Goal: Task Accomplishment & Management: Use online tool/utility

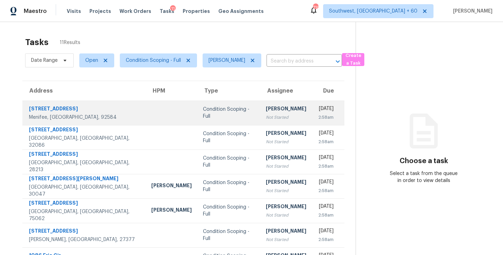
click at [266, 117] on div "Not Started" at bounding box center [286, 117] width 41 height 7
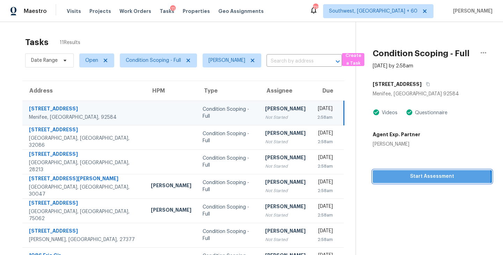
click at [429, 177] on span "Start Assessment" at bounding box center [432, 176] width 108 height 9
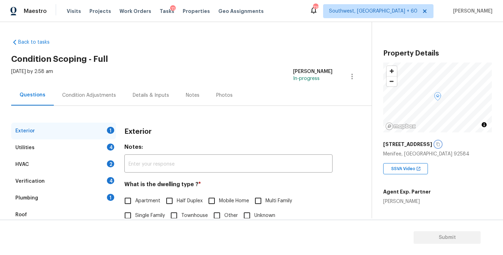
click at [436, 144] on icon "button" at bounding box center [437, 144] width 3 height 4
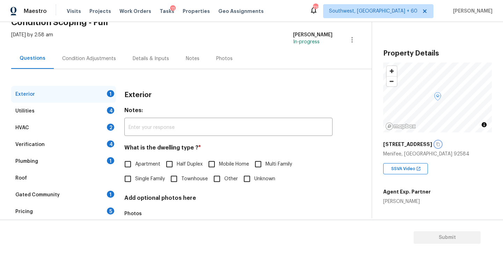
scroll to position [70, 0]
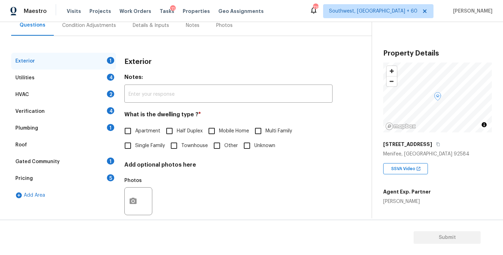
click at [135, 147] on span "Single Family" at bounding box center [150, 145] width 30 height 7
click at [135, 147] on input "Single Family" at bounding box center [127, 145] width 15 height 15
checkbox input "true"
click at [79, 79] on div "Utilities 4" at bounding box center [63, 77] width 105 height 17
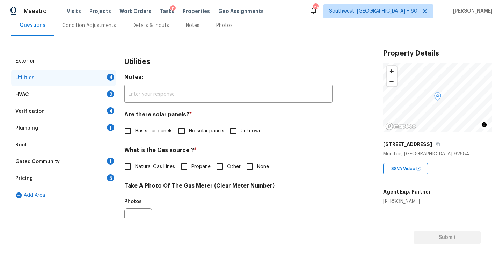
click at [199, 133] on span "No solar panels" at bounding box center [206, 130] width 35 height 7
click at [189, 133] on input "No solar panels" at bounding box center [181, 131] width 15 height 15
checkbox input "true"
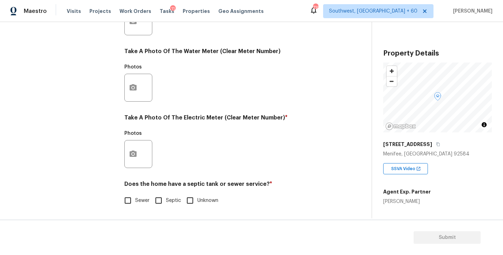
scroll to position [271, 0]
click at [150, 201] on div "Sewer Septic Unknown" at bounding box center [228, 200] width 208 height 15
click at [133, 202] on input "Sewer" at bounding box center [127, 200] width 15 height 15
checkbox input "true"
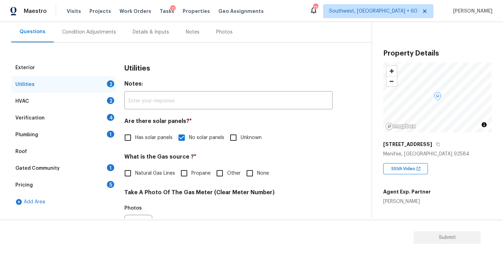
click at [76, 138] on div "Plumbing 1" at bounding box center [63, 134] width 105 height 17
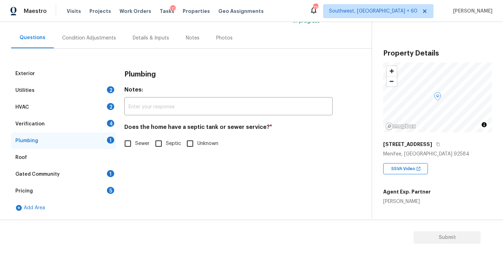
scroll to position [57, 0]
click at [127, 147] on input "Sewer" at bounding box center [127, 143] width 15 height 15
checkbox input "true"
click at [87, 171] on div "Gated Community 1" at bounding box center [63, 174] width 105 height 17
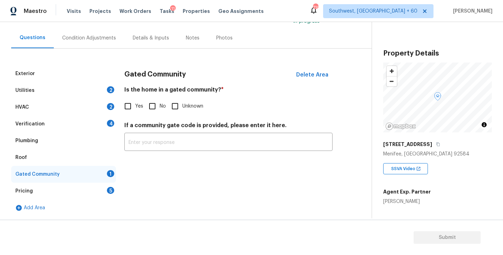
click at [159, 112] on input "No" at bounding box center [152, 106] width 15 height 15
checkbox input "true"
click at [95, 44] on div "Condition Adjustments" at bounding box center [89, 38] width 71 height 21
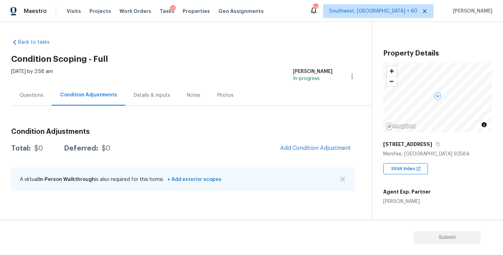
click at [192, 38] on div "Back to tasks Condition Scoping - Full Fri, Sep 26 2025 by 2:58 am Sakthivel Ch…" at bounding box center [191, 116] width 360 height 166
click at [196, 60] on h2 "Condition Scoping - Full" at bounding box center [191, 59] width 360 height 7
click at [307, 149] on span "Add Condition Adjustment" at bounding box center [315, 148] width 71 height 6
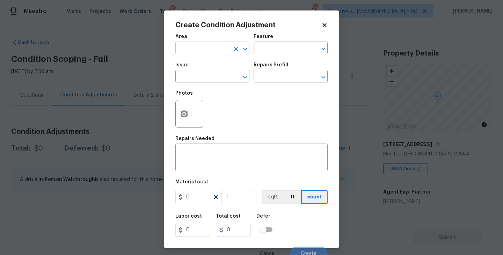
click at [206, 51] on input "text" at bounding box center [202, 48] width 54 height 11
click at [207, 77] on li "Exterior Overall" at bounding box center [212, 76] width 74 height 12
type input "Exterior Overall"
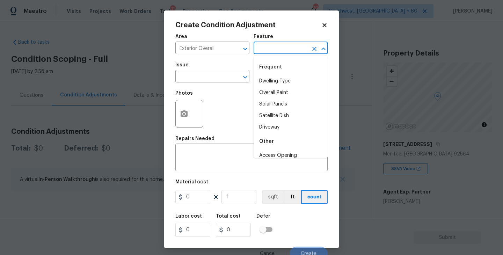
click at [259, 54] on input "text" at bounding box center [281, 48] width 54 height 11
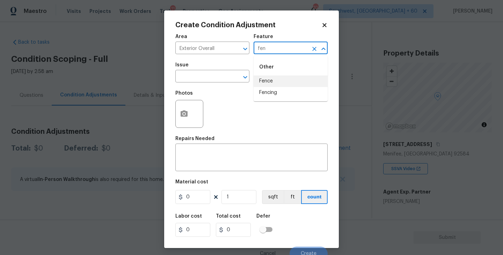
click at [266, 77] on li "Fence" at bounding box center [291, 81] width 74 height 12
type input "Fence"
click at [207, 76] on input "text" at bounding box center [202, 77] width 54 height 11
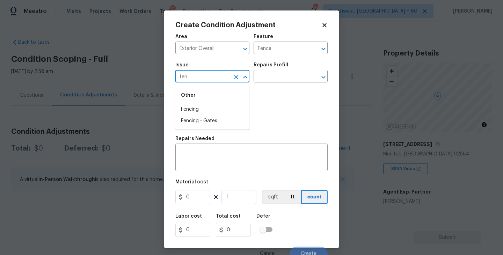
click at [200, 103] on div "Other" at bounding box center [212, 95] width 74 height 17
click at [196, 108] on li "Fencing" at bounding box center [212, 110] width 74 height 12
type input "Fencing"
click at [215, 145] on div "Repairs Needed" at bounding box center [251, 140] width 152 height 9
click at [204, 150] on div "x ​" at bounding box center [251, 158] width 152 height 26
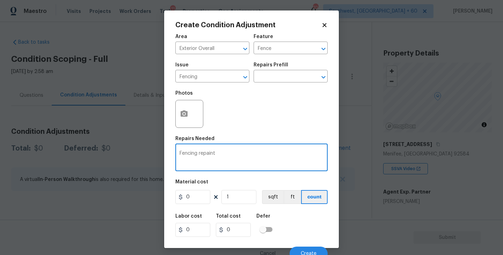
type textarea "Fencing repaint"
drag, startPoint x: 203, startPoint y: 198, endPoint x: 112, endPoint y: 198, distance: 90.8
click at [112, 198] on div "Create Condition Adjustment Area Exterior Overall ​ Feature Fence ​ Issue Fenci…" at bounding box center [251, 127] width 503 height 255
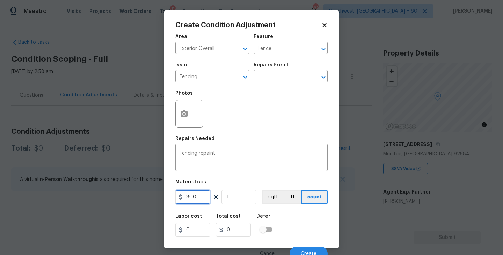
type input "800"
click at [180, 119] on button "button" at bounding box center [184, 113] width 17 height 27
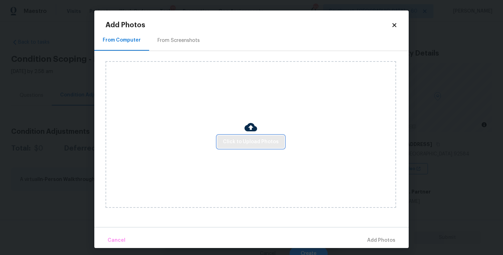
click at [241, 144] on span "Click to Upload Photos" at bounding box center [251, 142] width 56 height 9
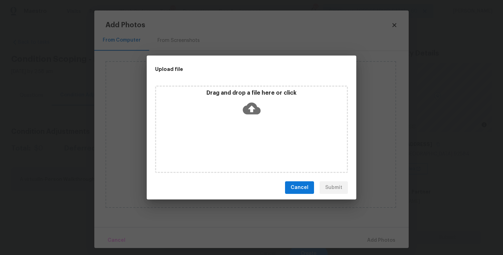
click at [249, 127] on div "Drag and drop a file here or click" at bounding box center [251, 129] width 193 height 87
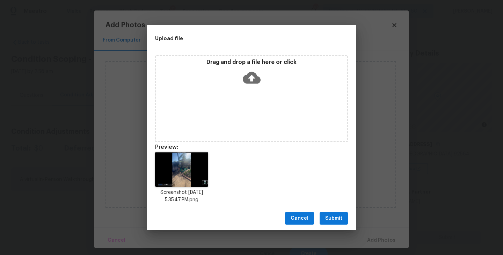
click at [334, 217] on span "Submit" at bounding box center [333, 218] width 17 height 9
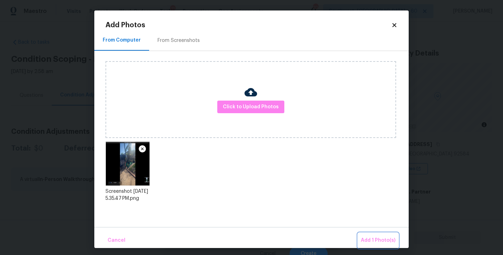
click at [366, 237] on span "Add 1 Photo(s)" at bounding box center [378, 240] width 35 height 9
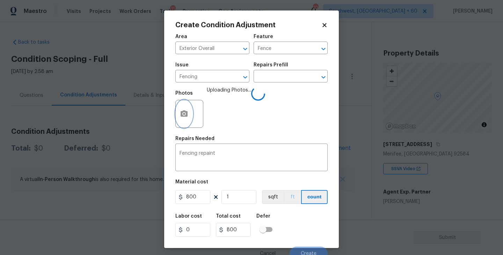
scroll to position [6, 0]
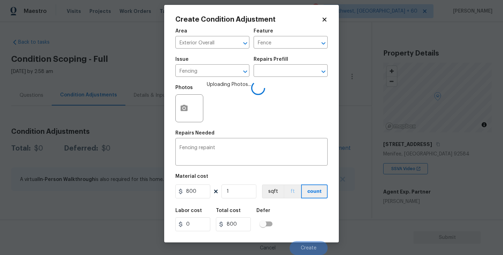
click at [293, 204] on div "Labor cost 0 Total cost 800 Defer" at bounding box center [251, 219] width 152 height 31
click at [305, 218] on div "Labor cost 0 Total cost 800 Defer" at bounding box center [251, 219] width 152 height 31
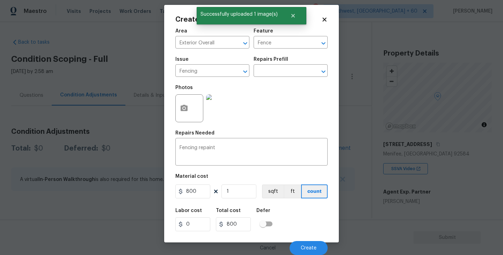
click at [305, 218] on div "Labor cost 0 Total cost 800 Defer" at bounding box center [251, 219] width 152 height 31
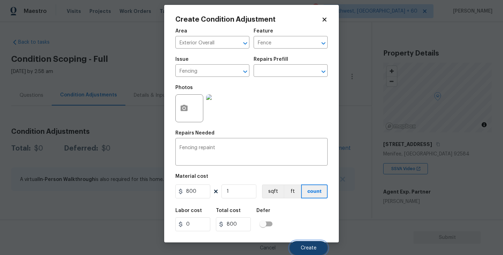
click at [314, 245] on span "Create" at bounding box center [309, 247] width 16 height 5
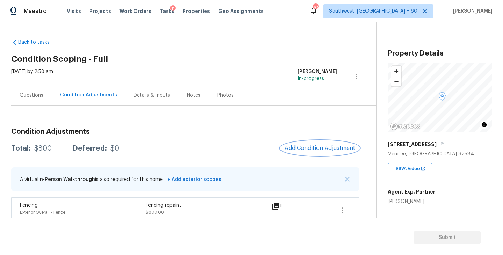
scroll to position [7, 0]
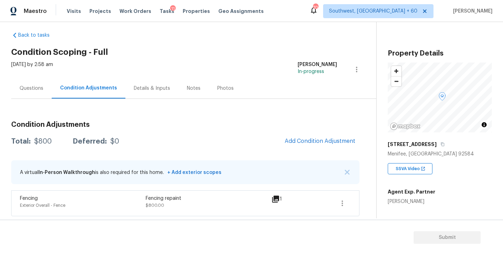
click at [34, 90] on div "Questions" at bounding box center [32, 88] width 24 height 7
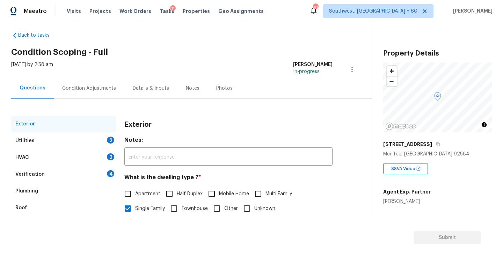
click at [61, 146] on div "Utilities 2" at bounding box center [63, 140] width 105 height 17
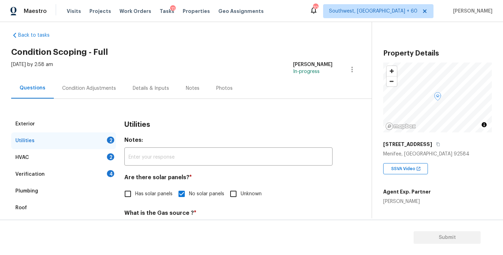
click at [145, 200] on label "Has solar panels" at bounding box center [146, 193] width 52 height 15
click at [135, 200] on input "Has solar panels" at bounding box center [127, 193] width 15 height 15
checkbox input "true"
checkbox input "false"
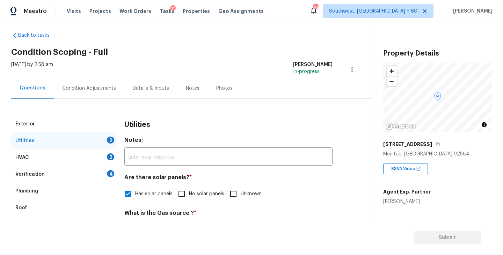
click at [104, 89] on div "Condition Adjustments" at bounding box center [89, 88] width 54 height 7
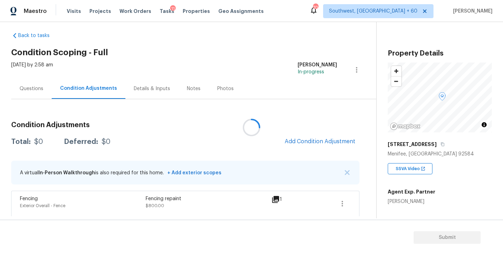
scroll to position [7, 0]
click at [309, 143] on span "Add Condition Adjustment" at bounding box center [320, 141] width 71 height 6
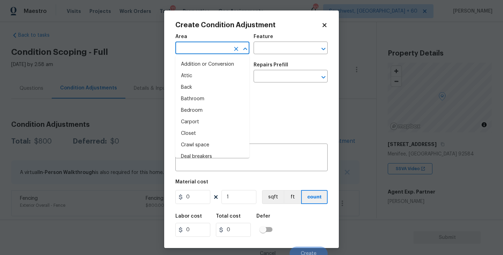
click at [198, 53] on input "text" at bounding box center [202, 48] width 54 height 11
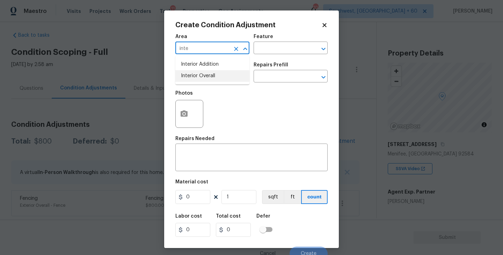
click at [201, 73] on li "Interior Overall" at bounding box center [212, 76] width 74 height 12
type input "Interior Overall"
click at [273, 47] on input "text" at bounding box center [281, 48] width 54 height 11
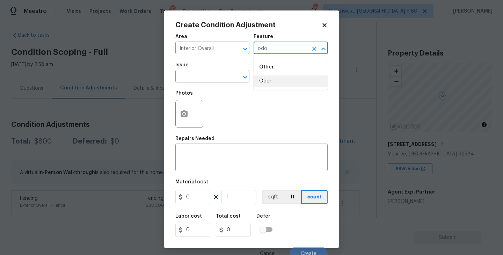
click at [272, 84] on li "Odor" at bounding box center [291, 81] width 74 height 12
type input "Odor"
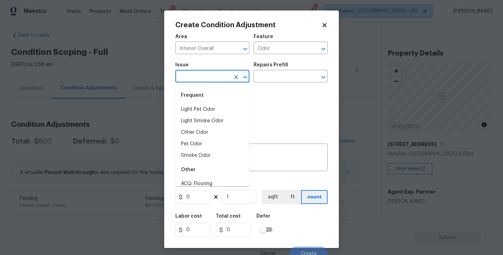
click at [210, 81] on input "text" at bounding box center [202, 77] width 54 height 11
click at [206, 103] on div "Frequent" at bounding box center [212, 95] width 74 height 17
click at [206, 107] on li "Light Pet Odor" at bounding box center [212, 110] width 74 height 12
type input "Light Pet Odor"
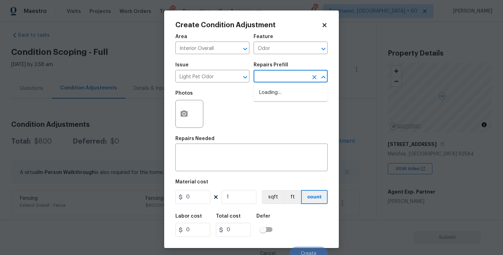
click at [278, 78] on input "text" at bounding box center [281, 77] width 54 height 11
click at [278, 96] on li "Acquisition Scope: 1-2 pets present $575.00" at bounding box center [291, 96] width 74 height 19
type textarea "Acquisition Scope: 1-2 pets present"
type input "575"
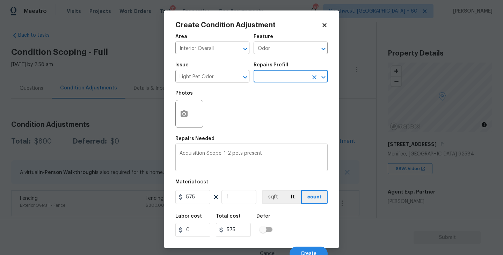
scroll to position [6, 0]
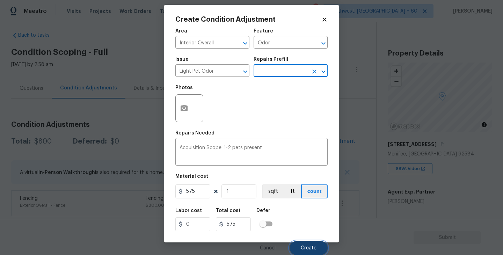
click at [311, 246] on span "Create" at bounding box center [309, 247] width 16 height 5
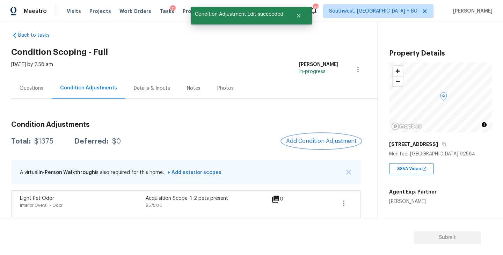
scroll to position [32, 0]
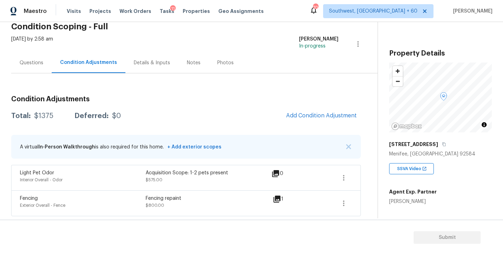
click at [39, 67] on div "Questions" at bounding box center [31, 62] width 41 height 21
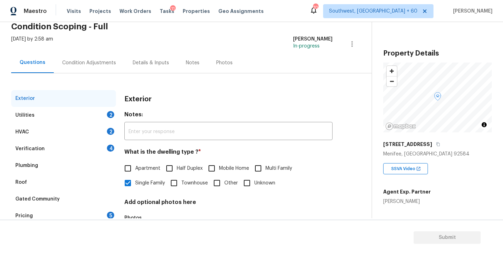
click at [41, 116] on div "Utilities 2" at bounding box center [63, 115] width 105 height 17
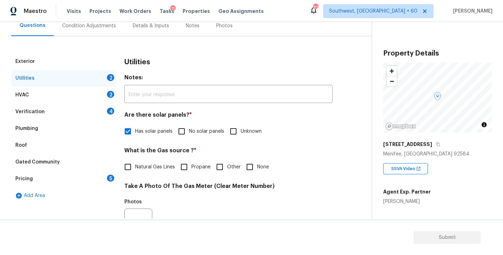
scroll to position [84, 0]
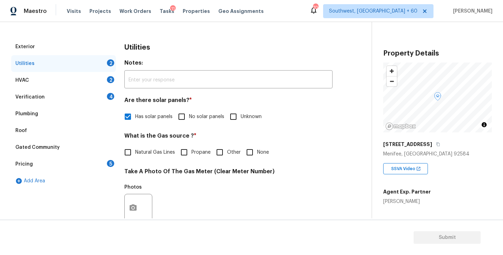
click at [140, 158] on label "Natural Gas Lines" at bounding box center [147, 152] width 54 height 15
click at [135, 158] on input "Natural Gas Lines" at bounding box center [127, 152] width 15 height 15
checkbox input "true"
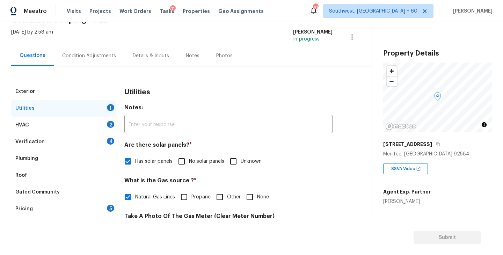
scroll to position [26, 0]
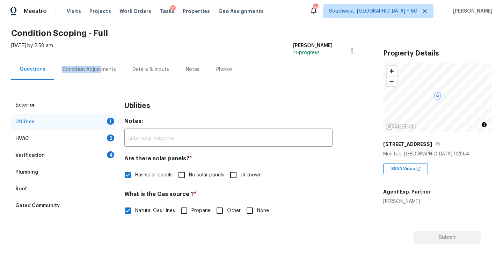
click at [99, 66] on div "Condition Adjustments" at bounding box center [89, 69] width 54 height 7
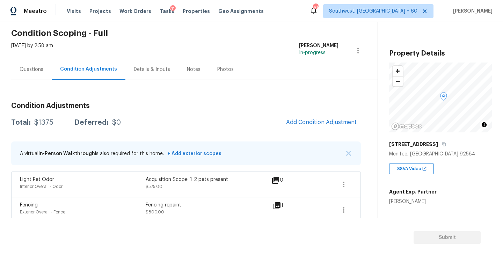
click at [263, 101] on div "Condition Adjustments Total: $1375 Deferred: $0 Add Condition Adjustment A virt…" at bounding box center [186, 160] width 350 height 126
click at [300, 118] on button "Add Condition Adjustment" at bounding box center [321, 122] width 79 height 15
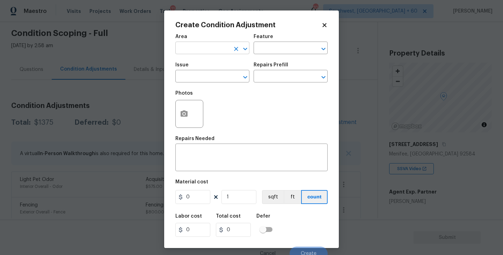
click at [195, 52] on input "text" at bounding box center [202, 48] width 54 height 11
click at [197, 74] on li "Interior Overall" at bounding box center [212, 76] width 74 height 12
type input "Interior Overall"
click at [260, 56] on div "Area Interior Overall ​ Feature ​" at bounding box center [251, 44] width 152 height 28
click at [265, 55] on div "Area Interior Overall ​ Feature ​" at bounding box center [251, 44] width 152 height 28
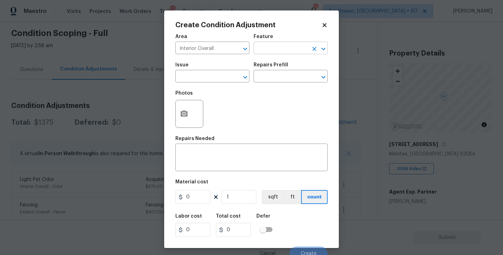
click at [273, 51] on input "text" at bounding box center [281, 48] width 54 height 11
click at [270, 81] on li "Closets" at bounding box center [291, 81] width 74 height 12
type input "Closets"
click at [220, 80] on input "text" at bounding box center [202, 77] width 54 height 11
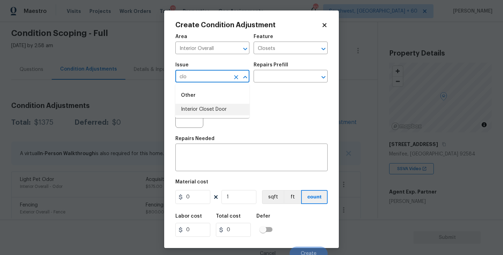
click at [210, 105] on li "Interior Closet Door" at bounding box center [212, 110] width 74 height 12
type input "Interior Closet Door"
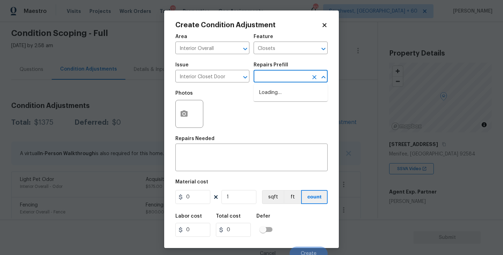
click at [284, 75] on input "text" at bounding box center [281, 77] width 54 height 11
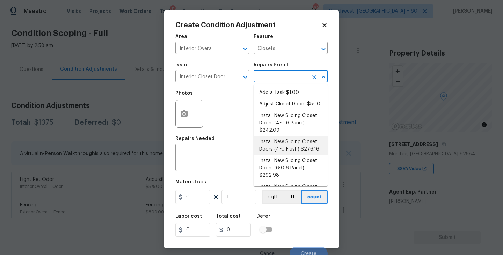
click at [285, 147] on li "Install New Sliding Closet Doors (4-0 Flush) $276.16" at bounding box center [291, 145] width 74 height 19
type input "Interior Door"
type textarea "Remove the existing door (if present). Install a new 4-0 bi-fold flush panel in…"
type input "276.16"
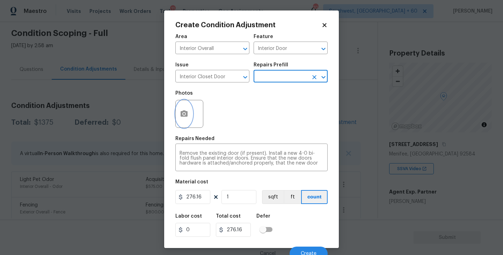
click at [188, 118] on button "button" at bounding box center [184, 113] width 17 height 27
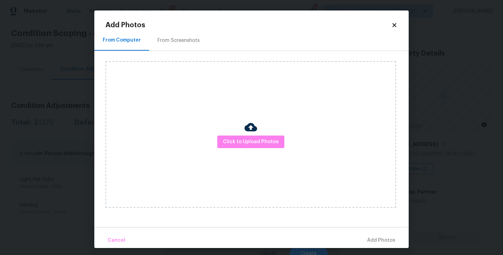
click at [251, 150] on div "Click to Upload Photos" at bounding box center [250, 134] width 291 height 147
click at [258, 131] on div "Click to Upload Photos" at bounding box center [250, 134] width 291 height 147
click at [255, 136] on button "Click to Upload Photos" at bounding box center [250, 141] width 67 height 13
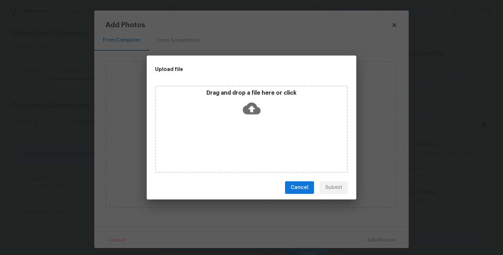
click at [255, 129] on div "Drag and drop a file here or click" at bounding box center [251, 129] width 193 height 87
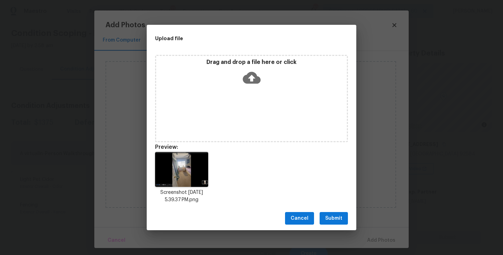
click at [337, 213] on button "Submit" at bounding box center [334, 218] width 28 height 13
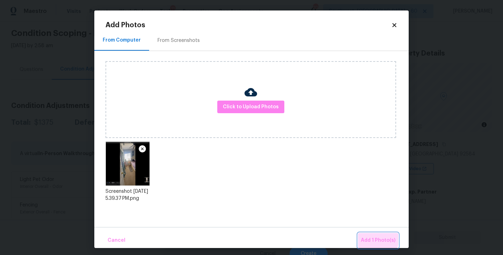
click at [364, 237] on span "Add 1 Photo(s)" at bounding box center [378, 240] width 35 height 9
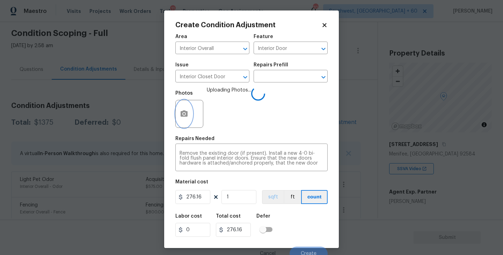
scroll to position [6, 0]
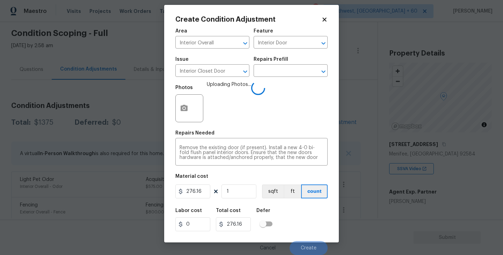
click at [296, 212] on div "Labor cost 0 Total cost 276.16 Defer" at bounding box center [251, 219] width 152 height 31
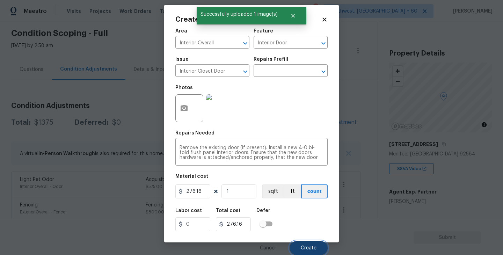
click at [306, 246] on span "Create" at bounding box center [309, 247] width 16 height 5
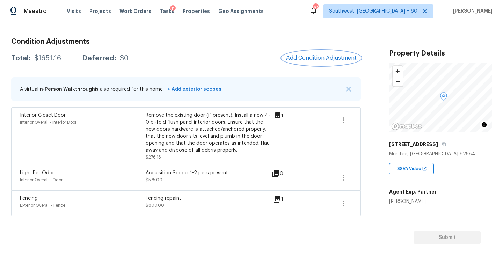
scroll to position [83, 0]
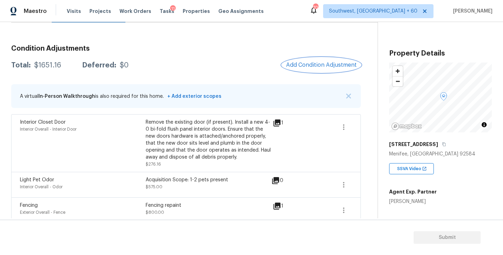
click at [309, 62] on span "Add Condition Adjustment" at bounding box center [321, 65] width 71 height 6
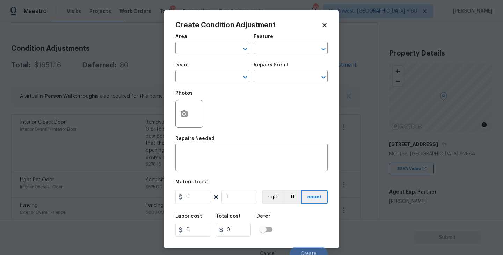
click at [204, 30] on span "Area ​" at bounding box center [212, 44] width 74 height 28
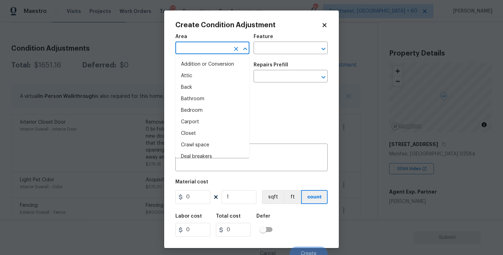
click at [198, 50] on input "text" at bounding box center [202, 48] width 54 height 11
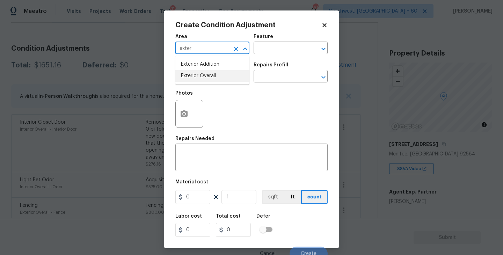
click at [209, 79] on li "Exterior Overall" at bounding box center [212, 76] width 74 height 12
type input "Exterior Overall"
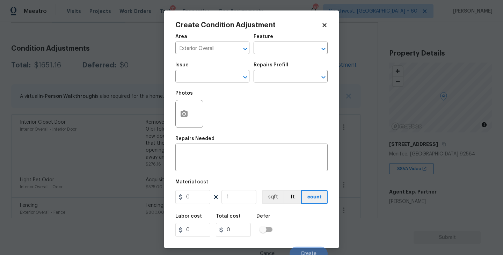
click at [266, 57] on div "Area Exterior Overall ​ Feature ​" at bounding box center [251, 44] width 152 height 28
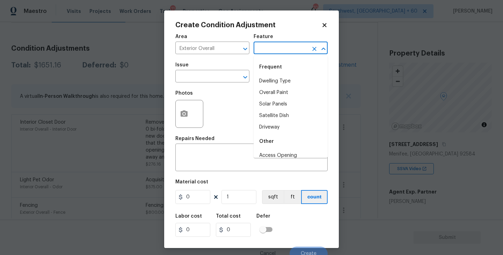
click at [273, 48] on input "text" at bounding box center [281, 48] width 54 height 11
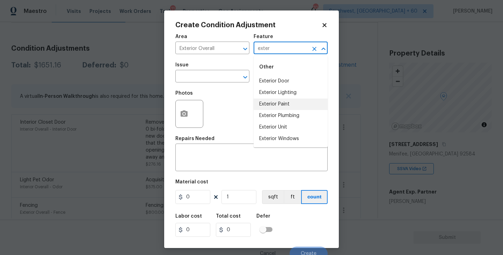
click at [279, 105] on li "Exterior Paint" at bounding box center [291, 104] width 74 height 12
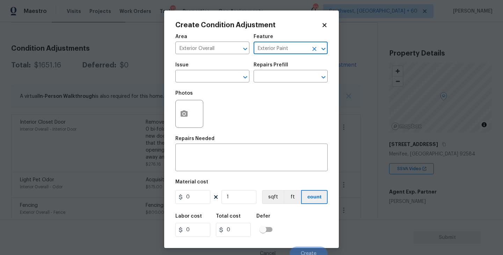
type input "Exterior Paint"
click at [219, 86] on span "Issue ​" at bounding box center [212, 72] width 74 height 28
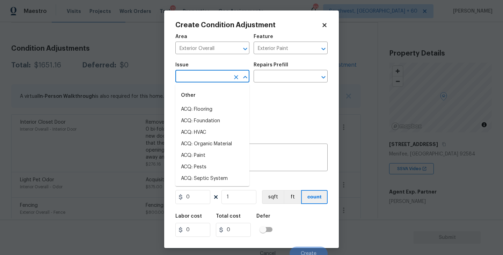
click at [200, 75] on input "text" at bounding box center [202, 77] width 54 height 11
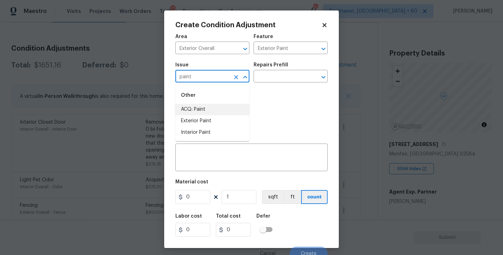
click at [199, 113] on li "ACQ: Paint" at bounding box center [212, 110] width 74 height 12
type input "ACQ: Paint"
click at [262, 89] on div "Photos" at bounding box center [251, 109] width 152 height 45
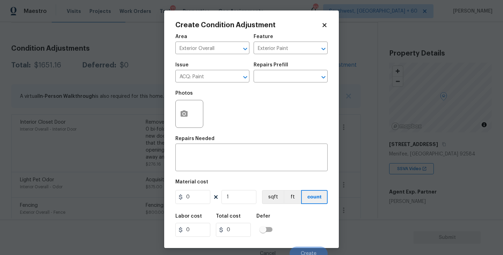
click at [278, 84] on div "Issue ACQ: Paint ​ Repairs Prefill ​" at bounding box center [251, 72] width 152 height 28
click at [282, 79] on input "text" at bounding box center [281, 77] width 54 height 11
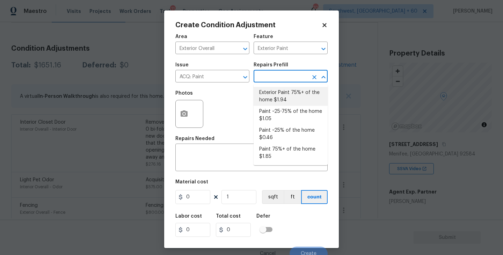
click at [281, 93] on li "Exterior Paint 75%+ of the home $1.94" at bounding box center [291, 96] width 74 height 19
type input "Acquisition"
type textarea "Acquisition Scope: 75%+ of the home exterior will likely require paint"
type input "1.94"
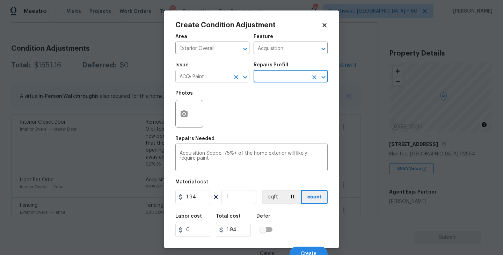
click at [234, 79] on icon "Clear" at bounding box center [236, 77] width 7 height 7
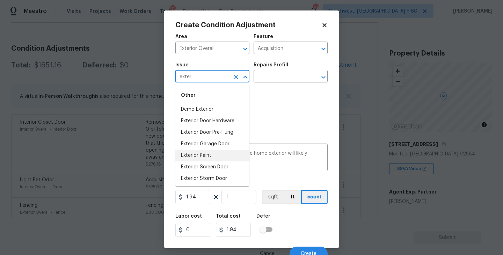
click at [215, 154] on li "Exterior Paint" at bounding box center [212, 156] width 74 height 12
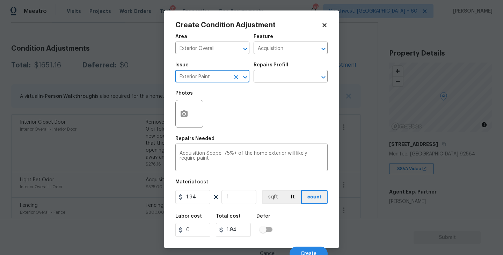
type input "Exterior Paint"
click at [189, 115] on button "button" at bounding box center [184, 113] width 17 height 27
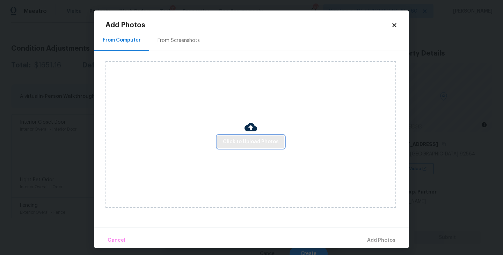
click at [236, 138] on span "Click to Upload Photos" at bounding box center [251, 142] width 56 height 9
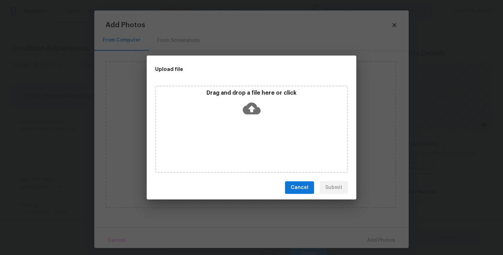
click at [242, 129] on div "Drag and drop a file here or click" at bounding box center [251, 129] width 193 height 87
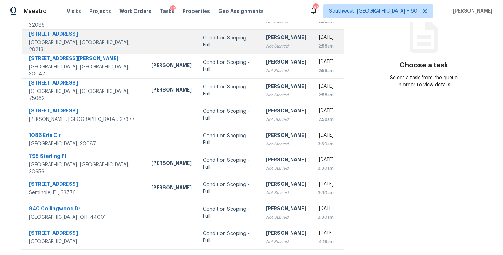
scroll to position [16, 0]
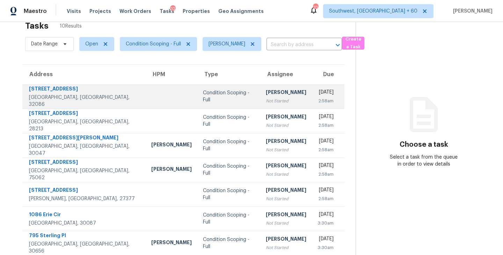
click at [266, 100] on div "Not Started" at bounding box center [286, 100] width 41 height 7
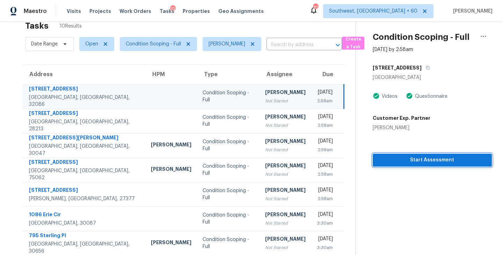
click at [416, 163] on span "Start Assessment" at bounding box center [432, 160] width 108 height 9
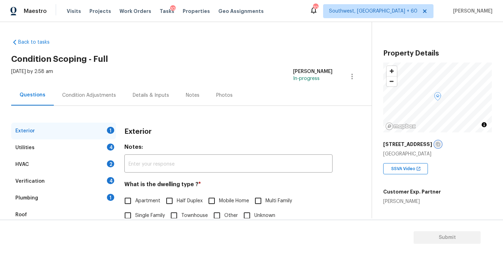
click at [436, 146] on icon "button" at bounding box center [437, 144] width 3 height 4
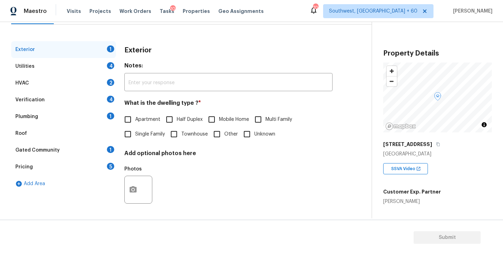
click at [151, 137] on span "Single Family" at bounding box center [150, 134] width 30 height 7
click at [135, 137] on input "Single Family" at bounding box center [127, 134] width 15 height 15
checkbox input "true"
click at [73, 66] on div "Utilities 4" at bounding box center [63, 66] width 105 height 17
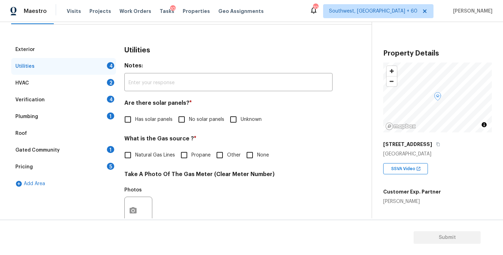
click at [204, 124] on label "No solar panels" at bounding box center [199, 119] width 50 height 15
click at [189, 124] on input "No solar panels" at bounding box center [181, 119] width 15 height 15
checkbox input "true"
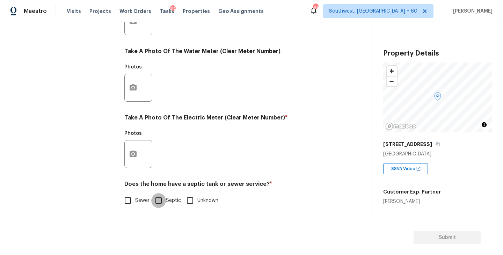
click at [153, 201] on input "Septic" at bounding box center [158, 200] width 15 height 15
checkbox input "true"
click at [137, 210] on div "Utilities Notes: ​ Are there solar panels? * Has solar panels No solar panels U…" at bounding box center [228, 34] width 208 height 364
click at [140, 206] on label "Sewer" at bounding box center [134, 200] width 29 height 15
click at [135, 206] on input "Sewer" at bounding box center [127, 200] width 15 height 15
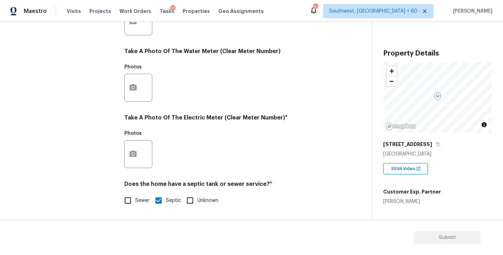
checkbox input "true"
checkbox input "false"
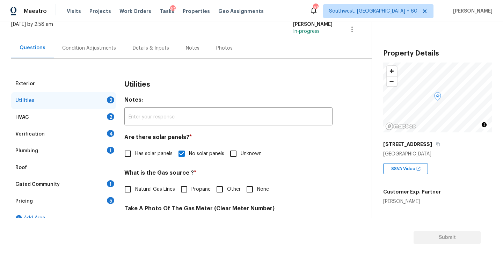
scroll to position [15, 0]
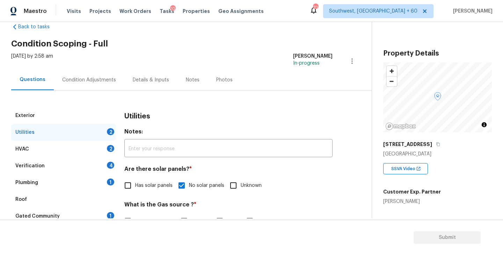
click at [83, 178] on div "Plumbing 1" at bounding box center [63, 182] width 105 height 17
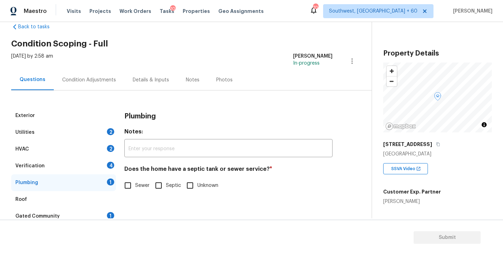
click at [135, 191] on label "Sewer" at bounding box center [134, 185] width 29 height 15
click at [135, 191] on input "Sewer" at bounding box center [127, 185] width 15 height 15
checkbox input "true"
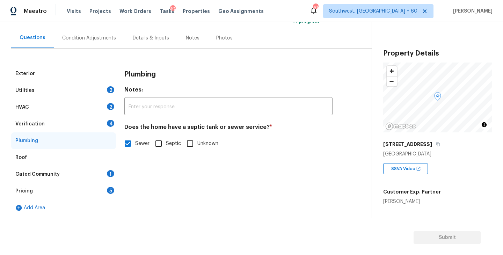
click at [84, 166] on div "Gated Community 1" at bounding box center [63, 174] width 105 height 17
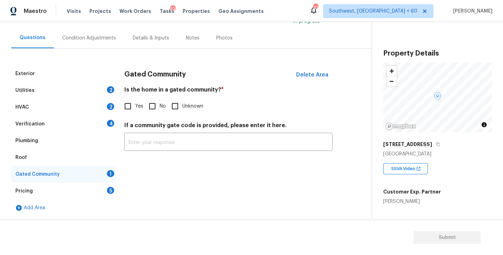
click at [148, 102] on input "No" at bounding box center [152, 106] width 15 height 15
checkbox input "true"
click at [100, 38] on div "Condition Adjustments" at bounding box center [89, 38] width 54 height 7
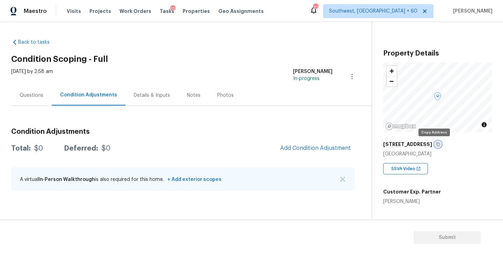
click at [436, 144] on icon "button" at bounding box center [438, 144] width 4 height 4
click at [298, 152] on button "Add Condition Adjustment" at bounding box center [315, 148] width 79 height 15
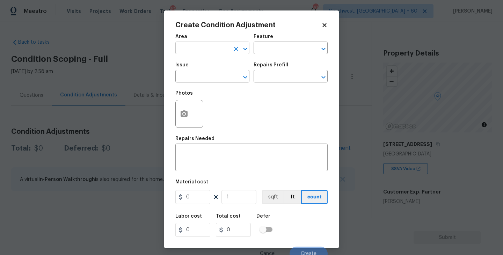
click at [188, 47] on input "text" at bounding box center [202, 48] width 54 height 11
click at [198, 72] on li "Exterior Overall" at bounding box center [212, 76] width 74 height 12
type input "Exterior Overall"
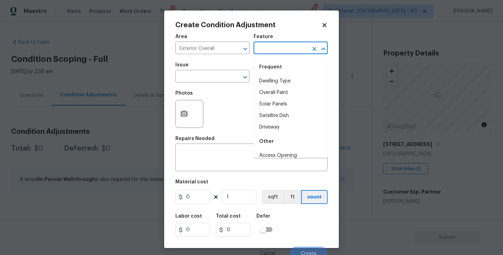
click at [299, 45] on input "text" at bounding box center [281, 48] width 54 height 11
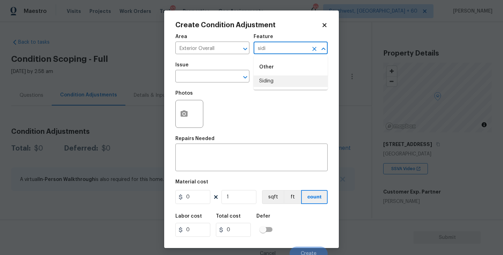
click at [280, 80] on li "Siding" at bounding box center [291, 81] width 74 height 12
type input "Siding"
click at [197, 79] on input "text" at bounding box center [202, 77] width 54 height 11
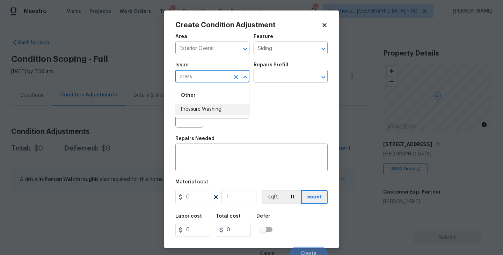
click at [200, 110] on li "Pressure Washing" at bounding box center [212, 110] width 74 height 12
type input "Pressure Washing"
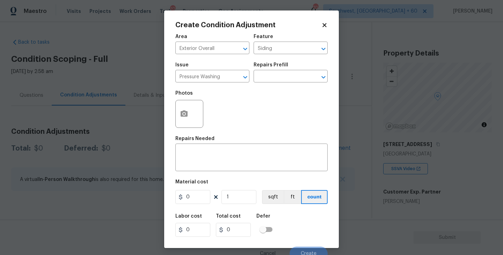
drag, startPoint x: 294, startPoint y: 58, endPoint x: 300, endPoint y: 57, distance: 5.3
click at [300, 57] on div "Area Exterior Overall ​ Feature Siding ​" at bounding box center [251, 44] width 152 height 28
click at [293, 68] on div "Repairs Prefill" at bounding box center [291, 67] width 74 height 9
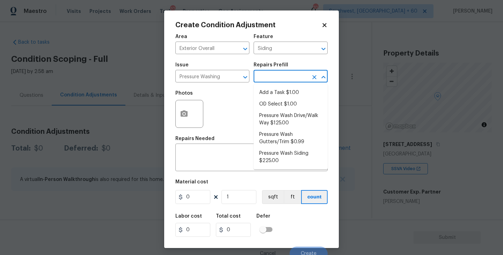
click at [283, 76] on input "text" at bounding box center [281, 77] width 54 height 11
click at [270, 161] on li "Pressure Wash Siding $225.00" at bounding box center [291, 157] width 74 height 19
type textarea "Protect areas as needed for pressure washing. Pressure wash the siding on the h…"
type input "225"
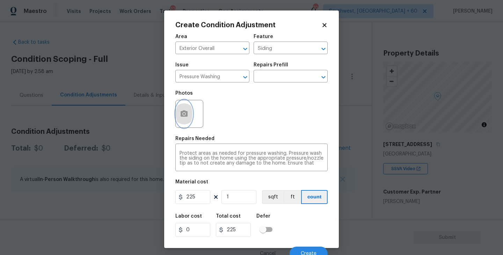
click at [186, 111] on icon "button" at bounding box center [184, 113] width 7 height 6
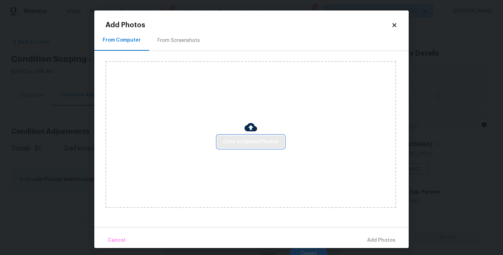
click at [252, 146] on button "Click to Upload Photos" at bounding box center [250, 141] width 67 height 13
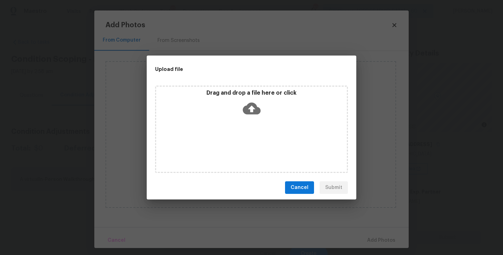
click at [260, 125] on div "Drag and drop a file here or click" at bounding box center [251, 129] width 193 height 87
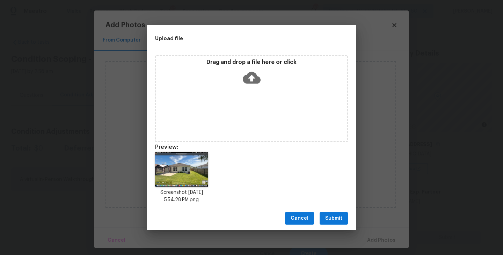
click at [332, 213] on button "Submit" at bounding box center [334, 218] width 28 height 13
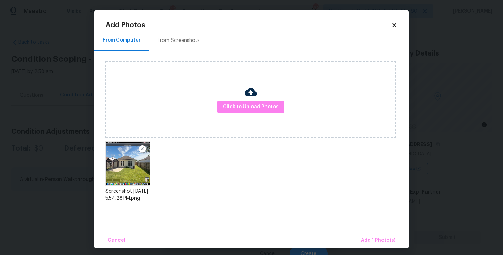
click at [367, 231] on div "Cancel Add 1 Photo(s)" at bounding box center [251, 237] width 314 height 21
click at [370, 237] on span "Add 1 Photo(s)" at bounding box center [378, 240] width 35 height 9
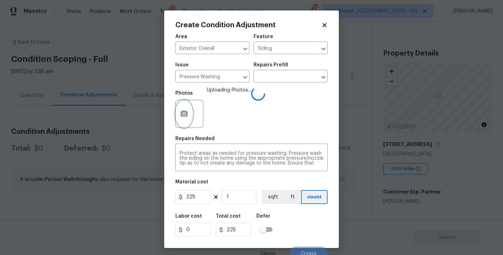
scroll to position [6, 0]
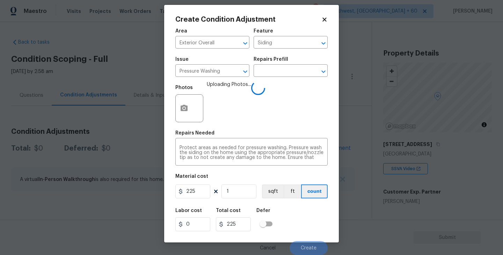
click at [293, 216] on div "Labor cost 0 Total cost 225 Defer" at bounding box center [251, 219] width 152 height 31
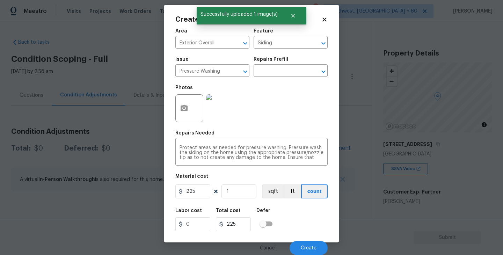
click at [303, 221] on div "Labor cost 0 Total cost 225 Defer" at bounding box center [251, 219] width 152 height 31
click at [312, 248] on span "Create" at bounding box center [309, 247] width 16 height 5
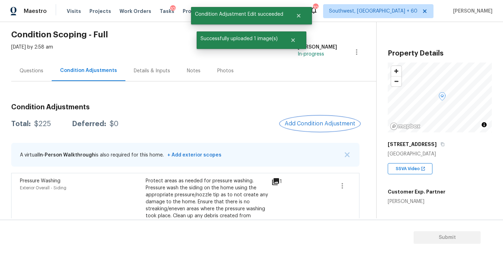
scroll to position [46, 0]
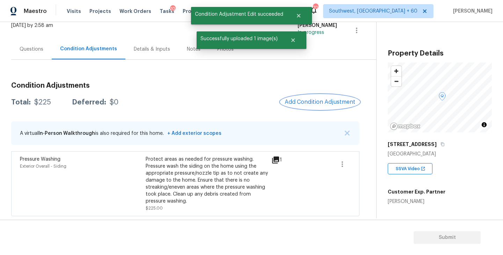
click at [313, 105] on button "Add Condition Adjustment" at bounding box center [319, 102] width 79 height 15
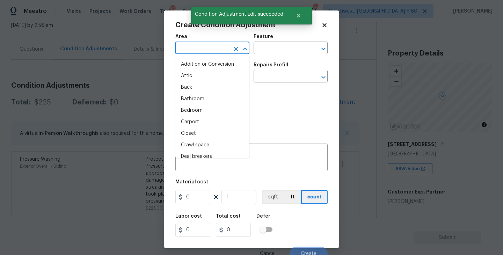
click at [195, 50] on input "text" at bounding box center [202, 48] width 54 height 11
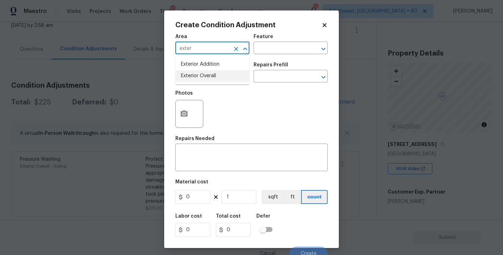
click at [199, 81] on li "Exterior Overall" at bounding box center [212, 76] width 74 height 12
type input "Exterior Overall"
click at [298, 36] on div "Feature" at bounding box center [291, 38] width 74 height 9
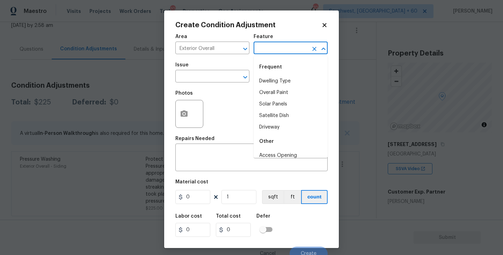
click at [284, 46] on input "text" at bounding box center [281, 48] width 54 height 11
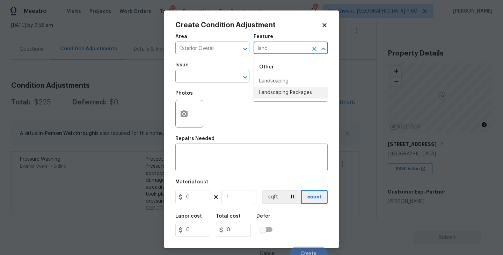
click at [294, 96] on li "Landscaping Packages" at bounding box center [291, 93] width 74 height 12
type input "Landscaping Packages"
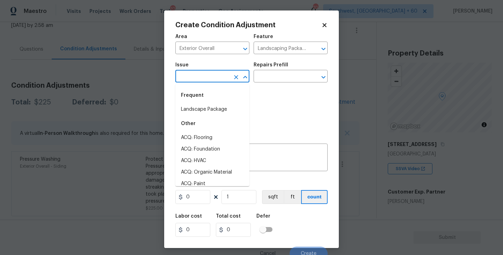
click at [210, 72] on input "text" at bounding box center [202, 77] width 54 height 11
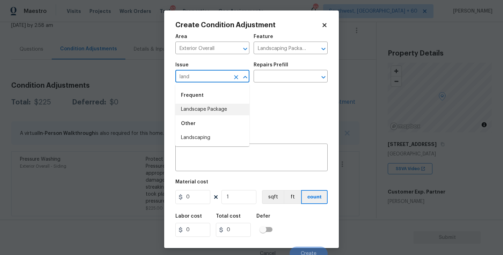
click at [214, 107] on li "Landscape Package" at bounding box center [212, 110] width 74 height 12
type input "Landscape Package"
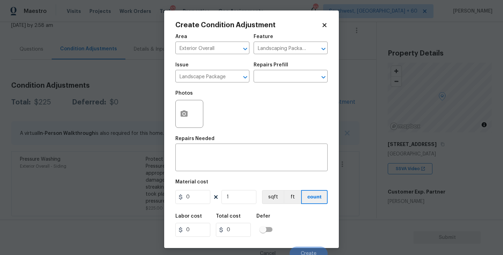
click at [259, 90] on div "Photos" at bounding box center [251, 109] width 152 height 45
click at [278, 78] on input "text" at bounding box center [281, 77] width 54 height 11
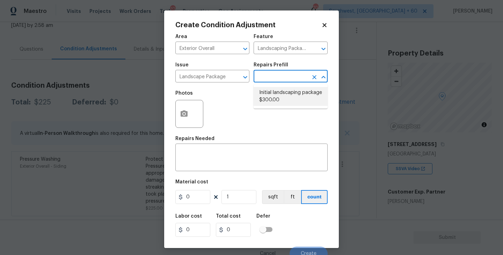
click at [278, 89] on li "Initial landscaping package $300.00" at bounding box center [291, 96] width 74 height 19
type input "Home Readiness Packages"
type textarea "Mowing of grass up to 6" in height. Mow, edge along driveways & sidewalks, trim…"
type input "300"
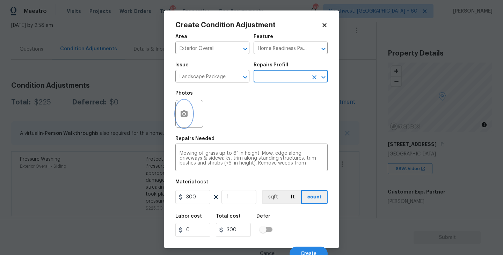
click at [184, 127] on button "button" at bounding box center [184, 113] width 17 height 27
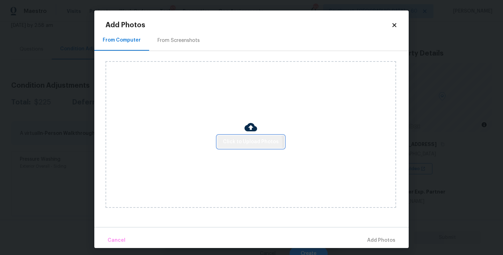
click at [237, 144] on span "Click to Upload Photos" at bounding box center [251, 142] width 56 height 9
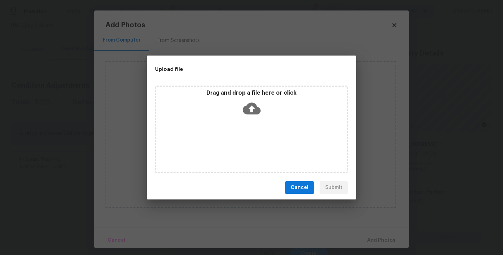
click at [252, 122] on div "Drag and drop a file here or click" at bounding box center [251, 129] width 193 height 87
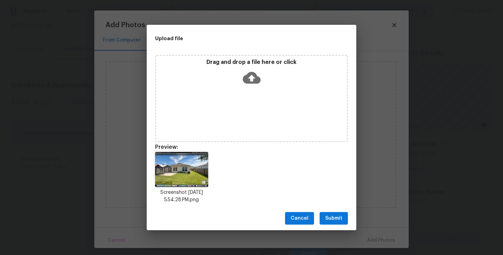
click at [326, 213] on button "Submit" at bounding box center [334, 218] width 28 height 13
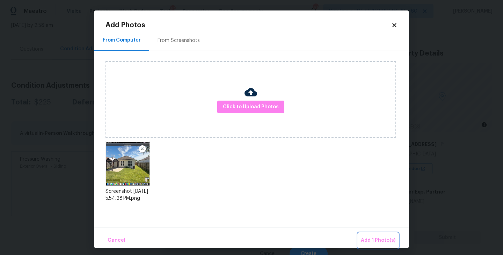
click at [372, 241] on span "Add 1 Photo(s)" at bounding box center [378, 240] width 35 height 9
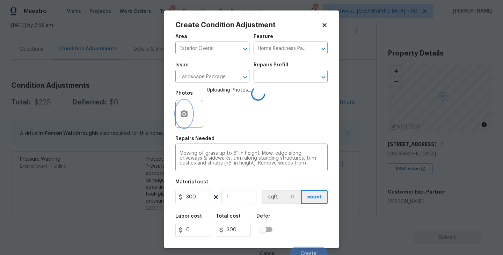
scroll to position [6, 0]
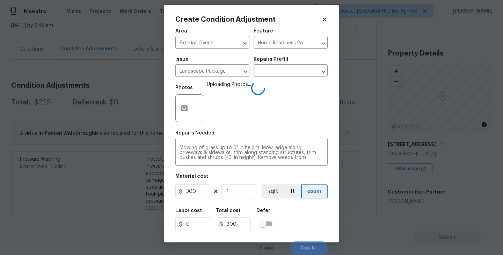
click at [308, 218] on div "Labor cost 0 Total cost 300 Defer" at bounding box center [251, 219] width 152 height 31
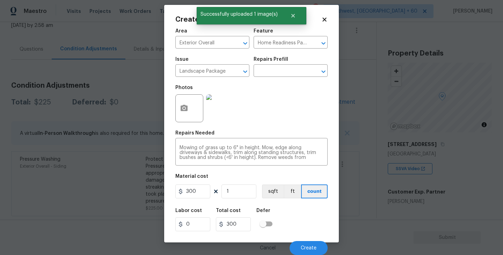
click at [306, 237] on div "Cancel Create" at bounding box center [251, 245] width 152 height 20
click at [305, 244] on button "Create" at bounding box center [308, 248] width 38 height 14
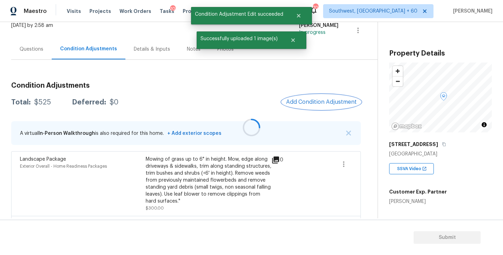
scroll to position [0, 0]
click at [310, 105] on span "Add Condition Adjustment" at bounding box center [320, 102] width 71 height 6
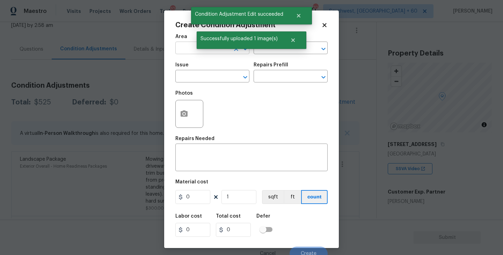
click at [179, 52] on input "text" at bounding box center [202, 48] width 54 height 11
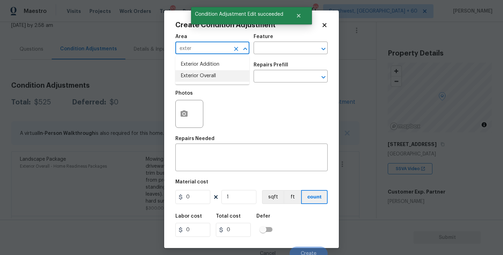
click at [205, 75] on li "Exterior Overall" at bounding box center [212, 76] width 74 height 12
type input "Exterior Overall"
click at [205, 75] on input "text" at bounding box center [202, 77] width 54 height 11
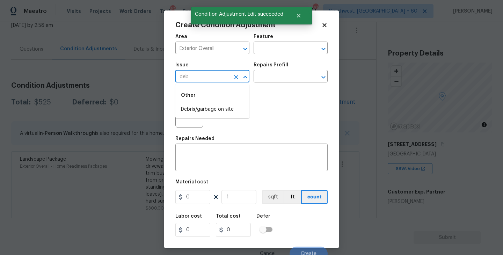
click at [213, 109] on li "Debris/garbage on site" at bounding box center [212, 110] width 74 height 12
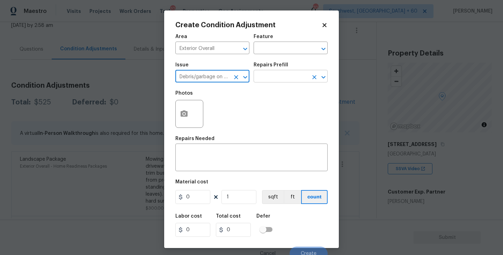
type input "Debris/garbage on site"
click at [282, 75] on input "text" at bounding box center [281, 77] width 54 height 11
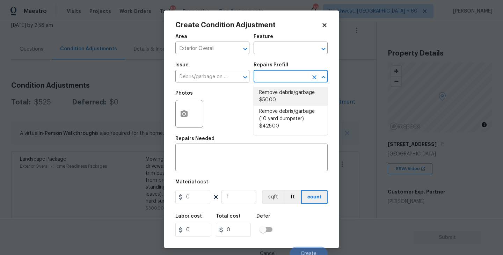
click at [283, 116] on li "Remove debris/garbage (10 yard dumpster) $425.00" at bounding box center [291, 119] width 74 height 26
type textarea "Remove debris/garbage and haul away to legal disposal facility (10 yd dumpster)"
type input "425"
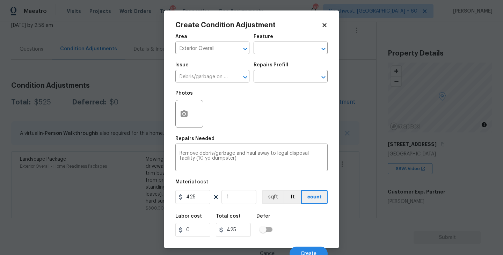
click at [286, 87] on div "Issue Debris/garbage on site ​ Repairs Prefill ​" at bounding box center [251, 72] width 152 height 28
click at [290, 78] on input "text" at bounding box center [281, 77] width 54 height 11
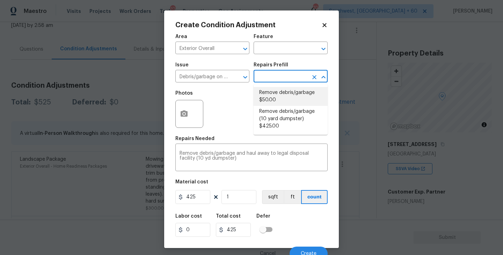
click at [284, 89] on li "Remove debris/garbage $50.00" at bounding box center [291, 96] width 74 height 19
type textarea "Remove, haul off, and properly dispose of any debris left by seller to offsite …"
type input "50"
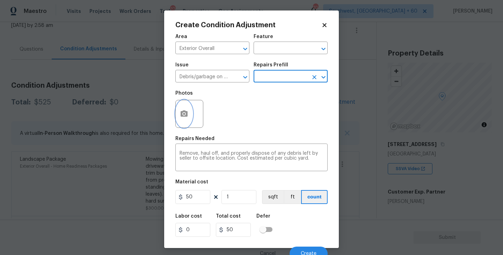
click at [188, 123] on button "button" at bounding box center [184, 113] width 17 height 27
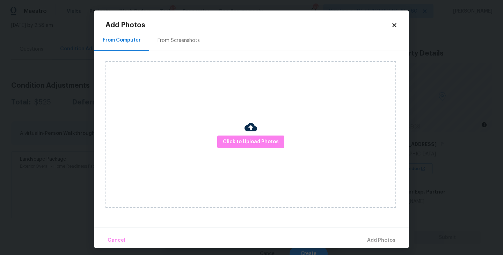
click at [281, 165] on div "Click to Upload Photos" at bounding box center [250, 134] width 291 height 147
click at [263, 141] on span "Click to Upload Photos" at bounding box center [251, 142] width 56 height 9
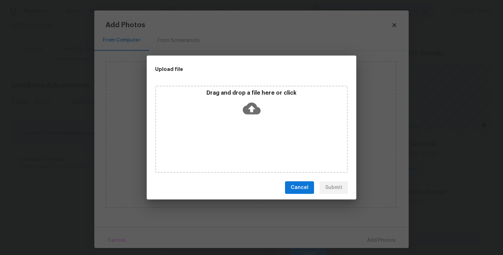
click at [260, 121] on div "Drag and drop a file here or click" at bounding box center [251, 129] width 193 height 87
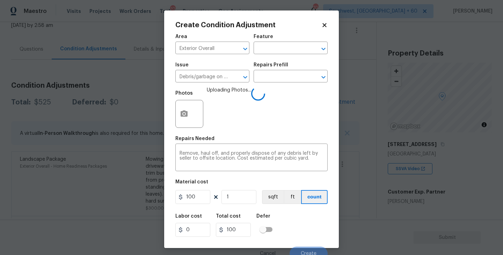
scroll to position [6, 0]
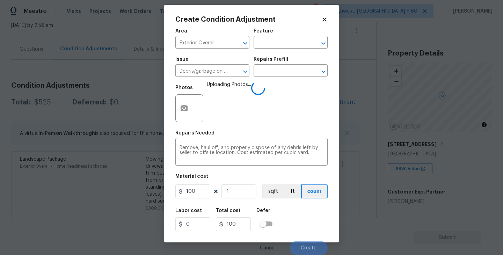
click at [286, 227] on div "Labor cost 0 Total cost 100 Defer" at bounding box center [251, 219] width 152 height 31
click at [296, 228] on div "Labor cost 0 Total cost 100 Defer" at bounding box center [251, 219] width 152 height 31
click at [295, 227] on div "Labor cost 0 Total cost 100 Defer" at bounding box center [251, 219] width 152 height 31
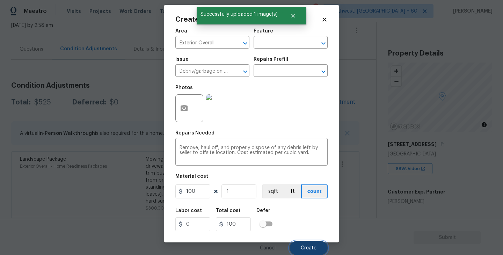
click at [318, 250] on button "Create" at bounding box center [308, 248] width 38 height 14
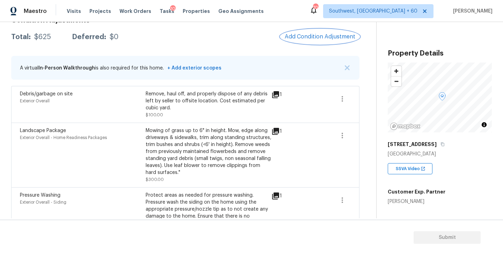
scroll to position [91, 0]
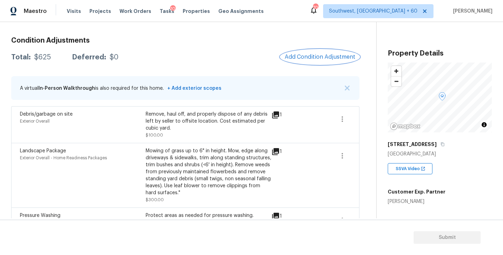
click at [316, 56] on span "Add Condition Adjustment" at bounding box center [320, 57] width 71 height 6
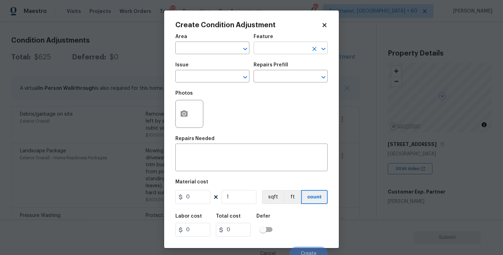
drag, startPoint x: 299, startPoint y: 56, endPoint x: 263, endPoint y: 56, distance: 35.6
click at [263, 54] on figure "Feature ​" at bounding box center [291, 44] width 74 height 20
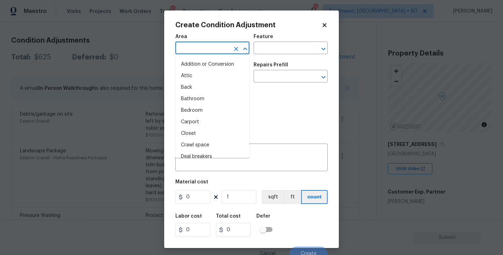
click at [225, 46] on input "text" at bounding box center [202, 48] width 54 height 11
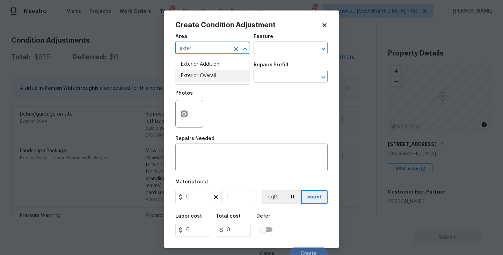
click at [219, 76] on li "Exterior Overall" at bounding box center [212, 76] width 74 height 12
type input "Exterior Overall"
click at [285, 49] on input "text" at bounding box center [281, 48] width 54 height 11
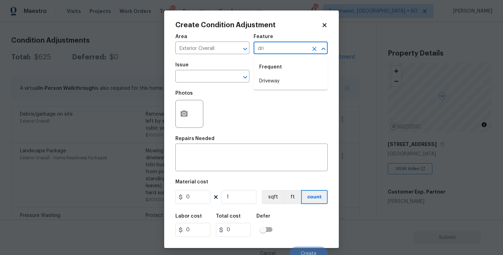
click at [283, 76] on li "Driveway" at bounding box center [291, 81] width 74 height 12
type input "Driveway"
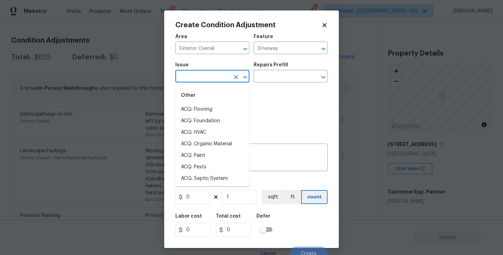
click at [202, 76] on input "text" at bounding box center [202, 77] width 54 height 11
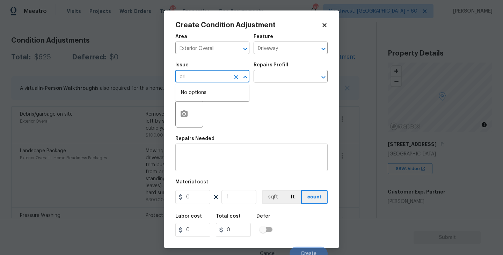
type input "dri"
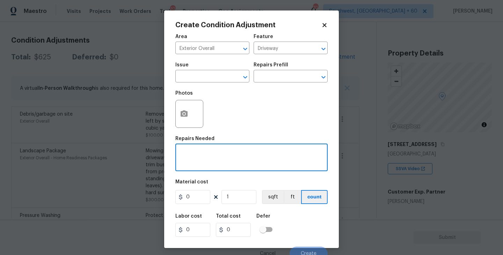
click at [214, 152] on textarea at bounding box center [251, 158] width 144 height 15
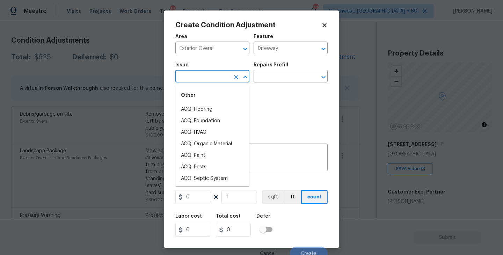
click at [204, 73] on input "text" at bounding box center [202, 77] width 54 height 11
click at [200, 133] on li "Concrete Repair" at bounding box center [212, 133] width 74 height 12
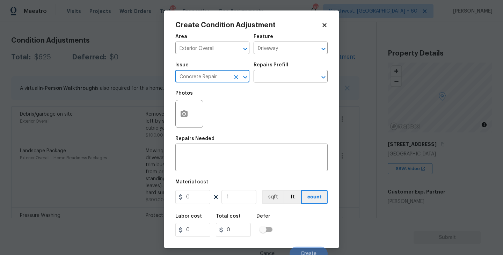
type input "Concrete Repair"
click at [272, 85] on div "Issue Concrete Repair ​ Repairs Prefill ​" at bounding box center [251, 72] width 152 height 28
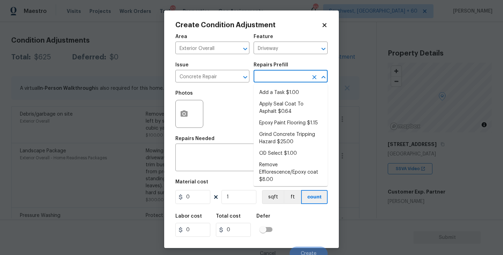
click at [279, 78] on input "text" at bounding box center [281, 77] width 54 height 11
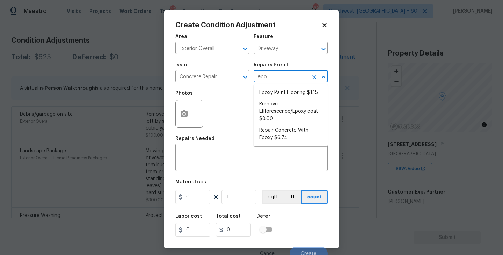
type input "epox"
click at [280, 136] on li "Repair Concrete With Epoxy $6.74" at bounding box center [291, 134] width 74 height 19
type input "Flatwork"
type textarea "Prep and clean the crack in the concrete thoroughly. Apply/inject a concrete ad…"
type input "6.74"
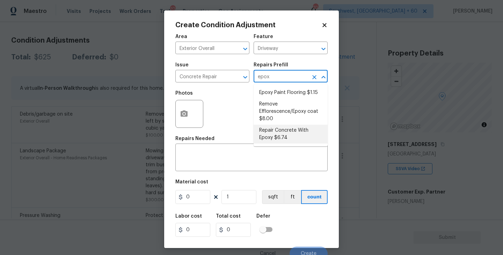
type input "6.74"
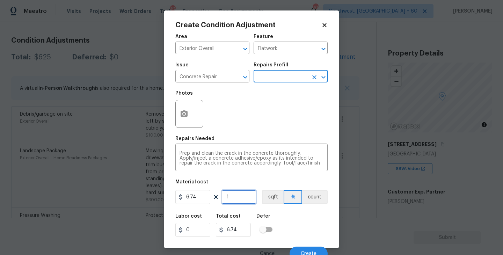
click at [235, 193] on input "1" at bounding box center [238, 197] width 35 height 14
type input "0"
type input "5"
type input "33.7"
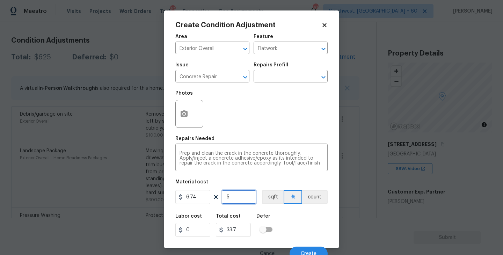
type input "55"
type input "370.7"
type input "55"
click at [183, 114] on circle "button" at bounding box center [184, 114] width 2 height 2
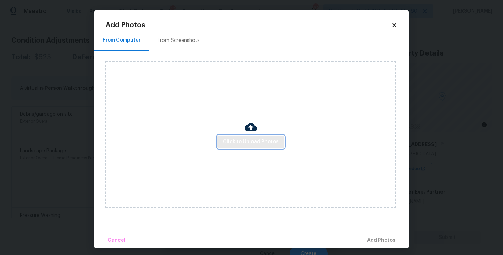
click at [274, 141] on span "Click to Upload Photos" at bounding box center [251, 142] width 56 height 9
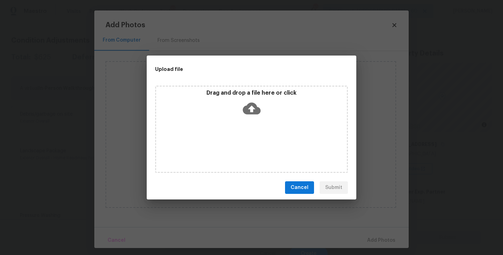
click at [274, 139] on div "Drag and drop a file here or click" at bounding box center [251, 129] width 193 height 87
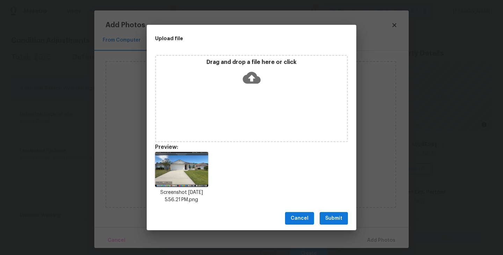
click at [341, 218] on span "Submit" at bounding box center [333, 218] width 17 height 9
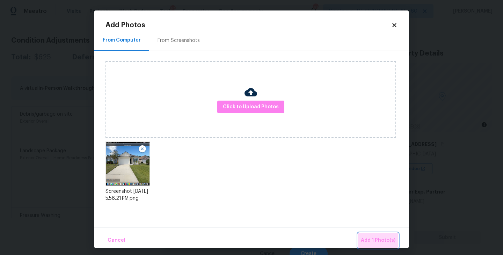
click at [374, 237] on span "Add 1 Photo(s)" at bounding box center [378, 240] width 35 height 9
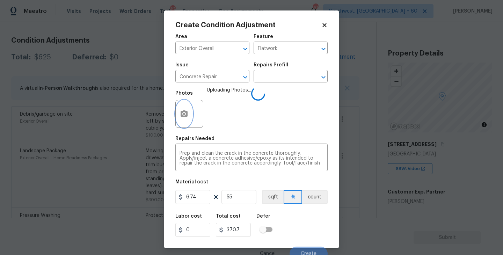
scroll to position [6, 0]
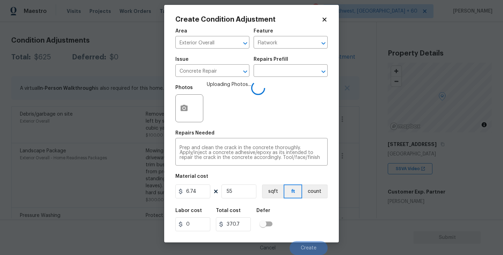
click at [288, 211] on div "Labor cost 0 Total cost 370.7 Defer" at bounding box center [251, 219] width 152 height 31
click at [290, 210] on div "Labor cost 0 Total cost 370.7 Defer" at bounding box center [251, 219] width 152 height 31
click at [307, 227] on div "Labor cost 0 Total cost 370.7 Defer" at bounding box center [251, 219] width 152 height 31
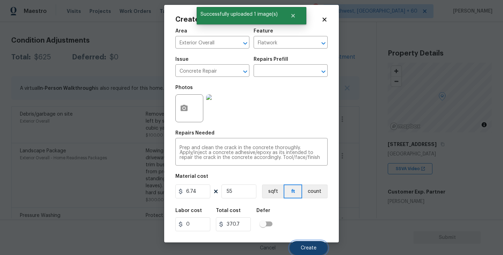
click at [305, 246] on span "Create" at bounding box center [309, 247] width 16 height 5
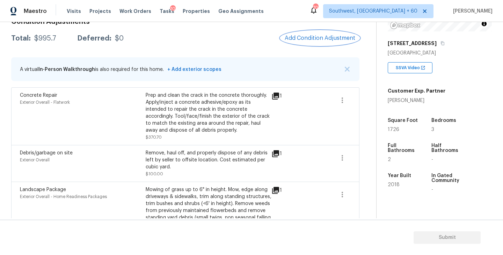
scroll to position [98, 0]
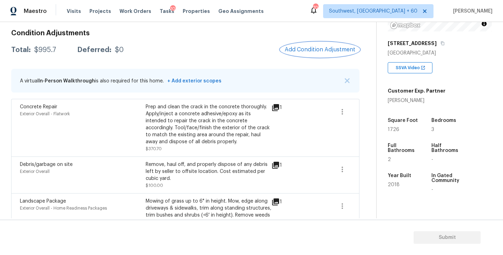
click at [312, 48] on span "Add Condition Adjustment" at bounding box center [320, 49] width 71 height 6
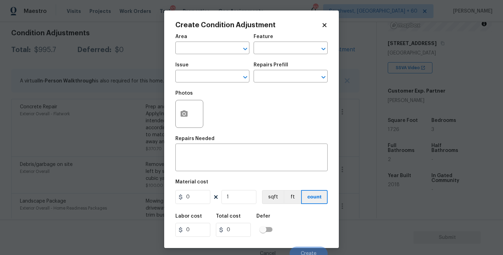
click at [194, 43] on div "Area" at bounding box center [212, 38] width 74 height 9
click at [187, 55] on span "Area ​" at bounding box center [212, 44] width 74 height 28
click at [197, 53] on input "text" at bounding box center [202, 48] width 54 height 11
type input "inte"
click at [214, 74] on li "Interior Overall" at bounding box center [212, 76] width 74 height 12
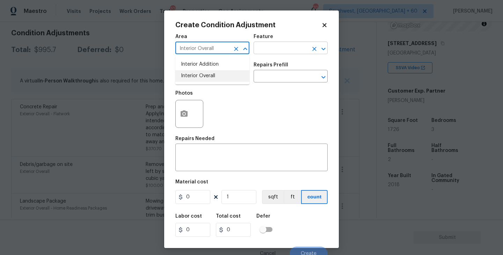
type input "Interior Overall"
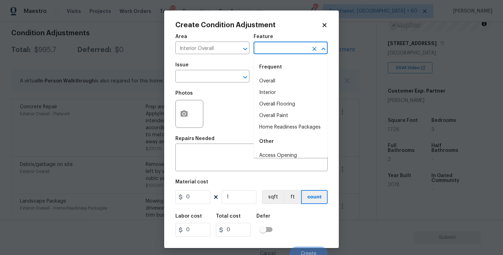
click at [283, 51] on input "text" at bounding box center [281, 48] width 54 height 11
click at [286, 115] on li "Overall Paint" at bounding box center [291, 116] width 74 height 12
type input "Overall Paint"
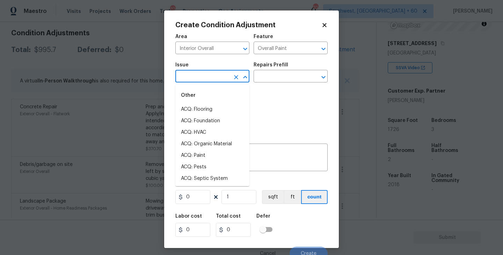
click at [200, 78] on input "text" at bounding box center [202, 77] width 54 height 11
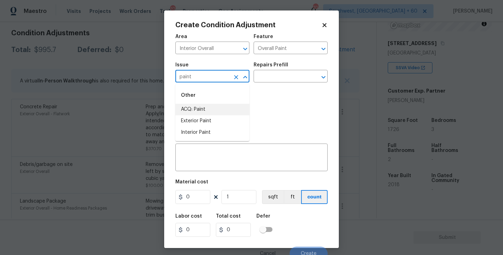
click at [191, 110] on li "ACQ: Paint" at bounding box center [212, 110] width 74 height 12
type input "ACQ: Paint"
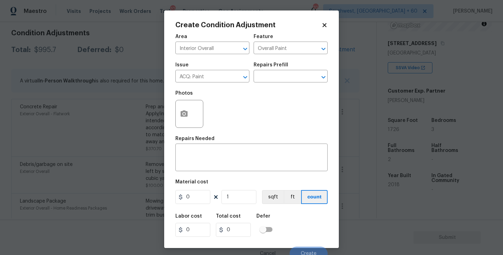
click at [296, 67] on div "Repairs Prefill" at bounding box center [291, 67] width 74 height 9
click at [290, 76] on input "text" at bounding box center [281, 77] width 54 height 11
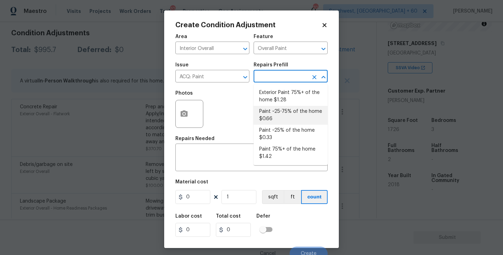
click at [273, 130] on li "Paint ~25% of the home $0.33" at bounding box center [291, 134] width 74 height 19
type input "Acquisition"
type textarea "Acquisition Scope: ~25% of the home needs interior paint"
type input "0.33"
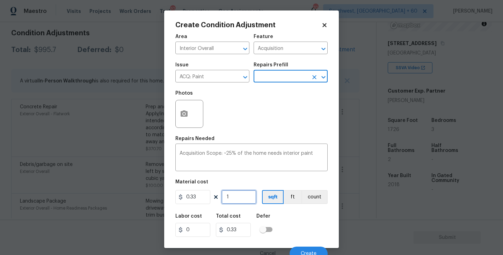
click at [239, 192] on input "1" at bounding box center [238, 197] width 35 height 14
type input "17"
type input "5.61"
type input "172"
type input "56.76"
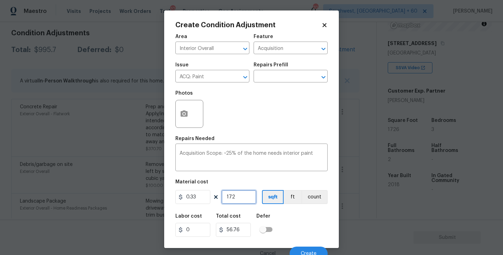
type input "1726"
type input "569.58"
type input "1726"
click at [298, 222] on div "Labor cost 0 Total cost 569.58 Defer" at bounding box center [251, 225] width 152 height 31
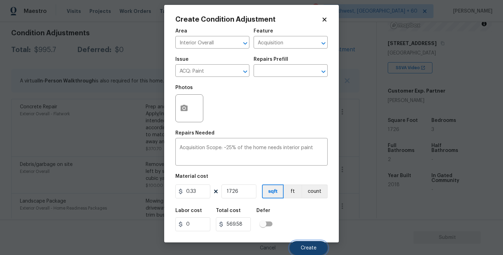
click at [312, 247] on span "Create" at bounding box center [309, 247] width 16 height 5
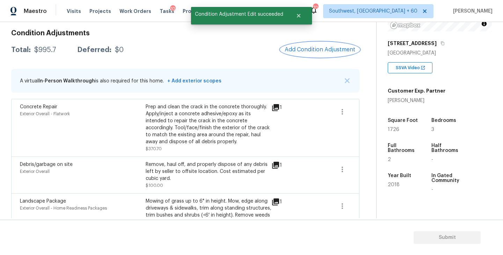
scroll to position [0, 0]
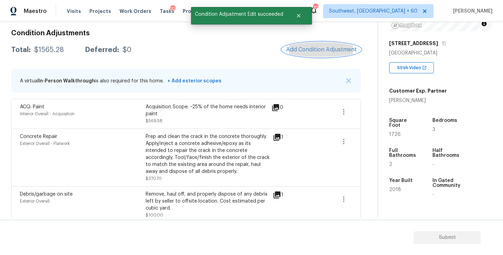
click at [317, 48] on span "Add Condition Adjustment" at bounding box center [321, 49] width 71 height 6
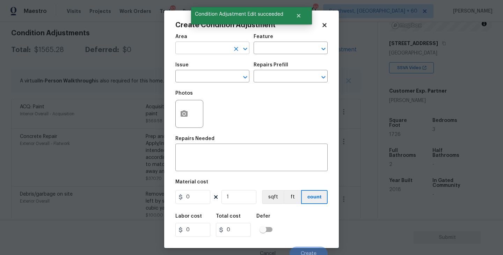
click at [189, 45] on input "text" at bounding box center [202, 48] width 54 height 11
click at [191, 72] on li "Interior Overall" at bounding box center [212, 76] width 74 height 12
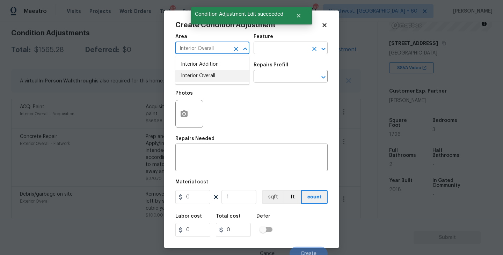
type input "Interior Overall"
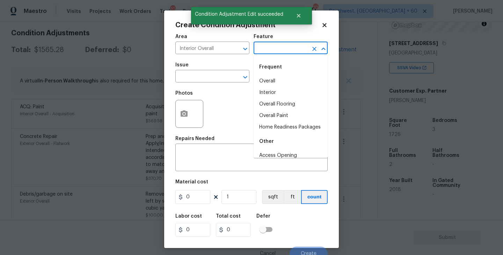
click at [267, 51] on input "text" at bounding box center [281, 48] width 54 height 11
click at [290, 106] on li "Overall Flooring" at bounding box center [291, 104] width 74 height 12
type input "Overall Flooring"
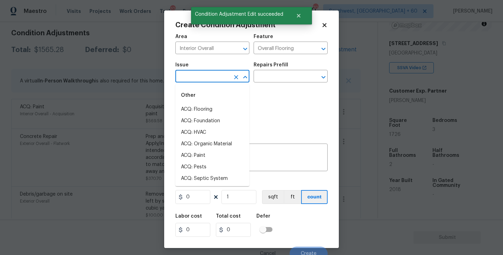
click at [220, 79] on input "text" at bounding box center [202, 77] width 54 height 11
click at [212, 111] on li "ACQ: Flooring" at bounding box center [212, 110] width 74 height 12
type input "ACQ: Flooring"
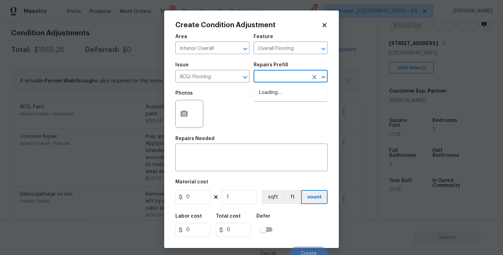
click at [281, 79] on input "text" at bounding box center [281, 77] width 54 height 11
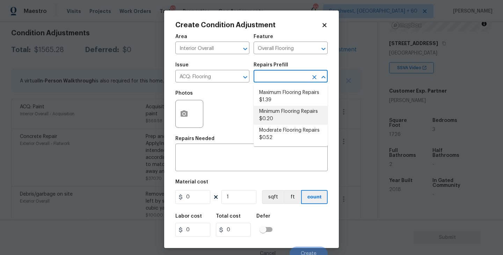
click at [281, 112] on li "Minimum Flooring Repairs $0.20" at bounding box center [291, 115] width 74 height 19
type input "Acquisition"
type textarea "Acquisition Scope: Minimum flooring repairs"
type input "0.2"
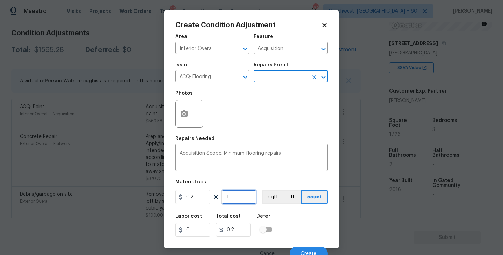
click at [243, 199] on input "1" at bounding box center [238, 197] width 35 height 14
type input "17"
type input "3.4"
type input "172"
type input "34.4"
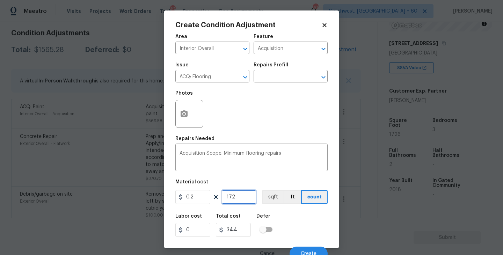
type input "1726"
type input "345.2"
type input "1726"
click at [271, 198] on button "sqft" at bounding box center [273, 197] width 22 height 14
click at [286, 212] on div "Labor cost 0 Total cost 345.2 Defer" at bounding box center [251, 225] width 152 height 31
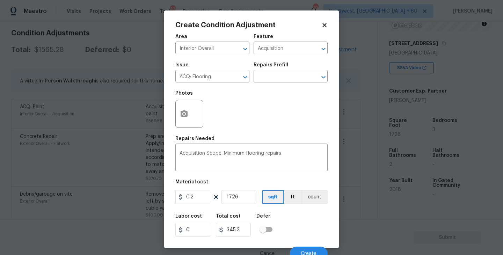
scroll to position [6, 0]
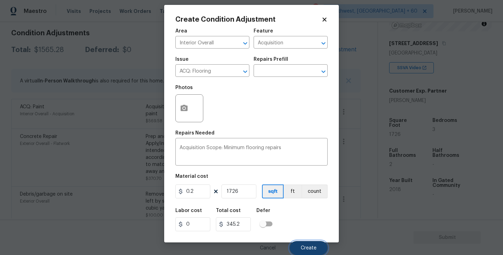
click at [301, 244] on button "Create" at bounding box center [308, 248] width 38 height 14
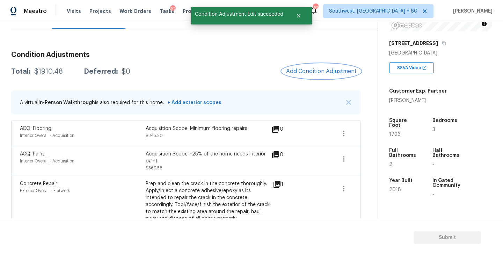
scroll to position [59, 0]
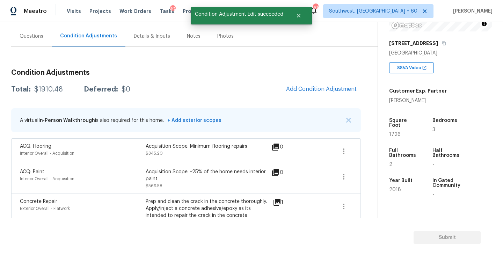
click at [301, 95] on span "Add Condition Adjustment" at bounding box center [321, 89] width 79 height 15
click at [304, 88] on span "Add Condition Adjustment" at bounding box center [321, 89] width 71 height 6
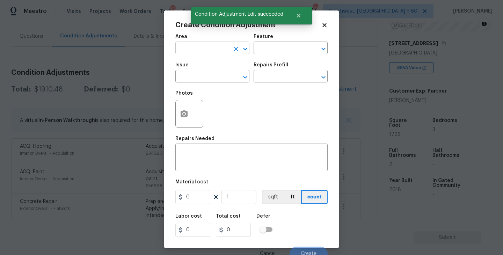
click at [203, 50] on input "text" at bounding box center [202, 48] width 54 height 11
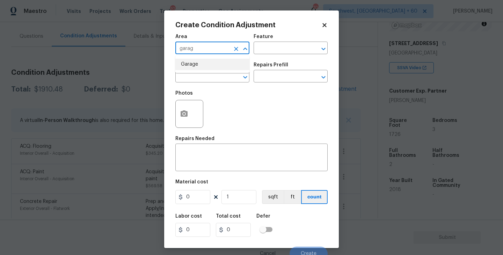
click at [202, 59] on li "Garage" at bounding box center [212, 65] width 74 height 12
type input "Garage"
click at [279, 50] on input "text" at bounding box center [281, 48] width 54 height 11
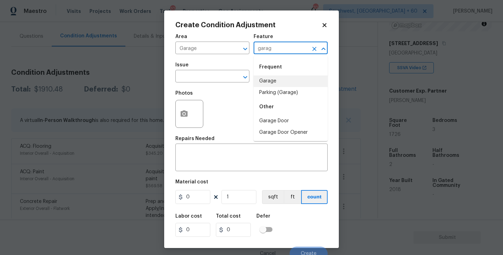
click at [279, 81] on li "Garage" at bounding box center [291, 81] width 74 height 12
type input "Garage"
click at [198, 76] on input "text" at bounding box center [202, 77] width 54 height 11
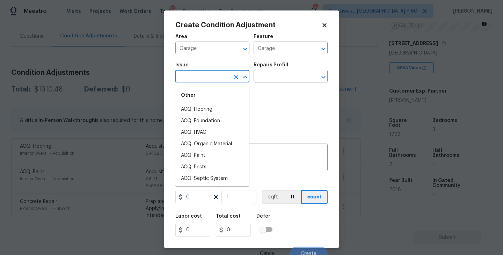
type input "s"
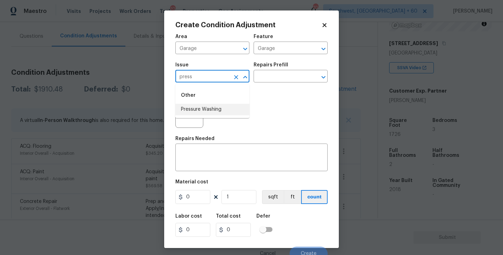
click at [203, 109] on li "Pressure Washing" at bounding box center [212, 110] width 74 height 12
type input "Pressure Washing"
click at [280, 82] on input "text" at bounding box center [281, 77] width 54 height 11
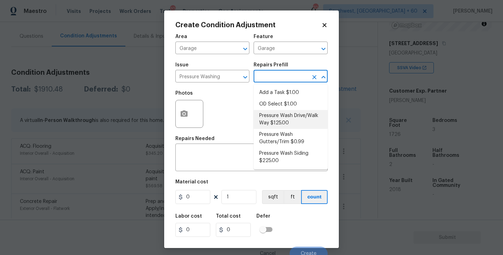
click at [298, 123] on li "Pressure Wash Drive/Walk Way $125.00" at bounding box center [291, 119] width 74 height 19
type input "Siding"
type textarea "Pressure wash the driveways/walkways as directed by the PM. Ensure that all deb…"
type input "125"
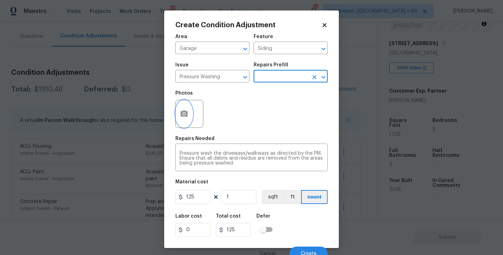
click at [183, 113] on icon "button" at bounding box center [184, 114] width 8 height 8
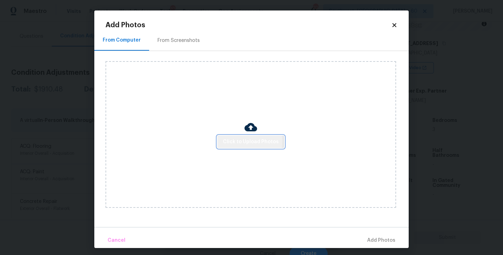
click at [230, 141] on span "Click to Upload Photos" at bounding box center [251, 142] width 56 height 9
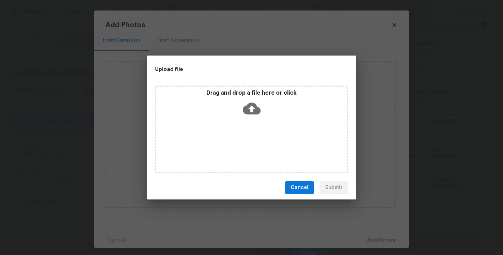
drag, startPoint x: 230, startPoint y: 141, endPoint x: 249, endPoint y: 113, distance: 34.5
click at [249, 113] on icon at bounding box center [252, 109] width 18 height 12
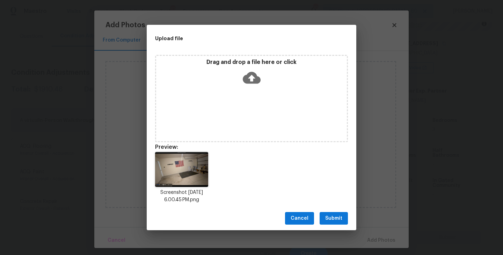
click at [328, 216] on span "Submit" at bounding box center [333, 218] width 17 height 9
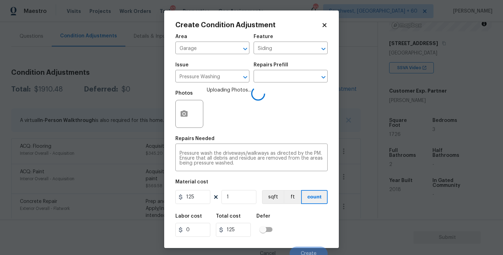
scroll to position [6, 0]
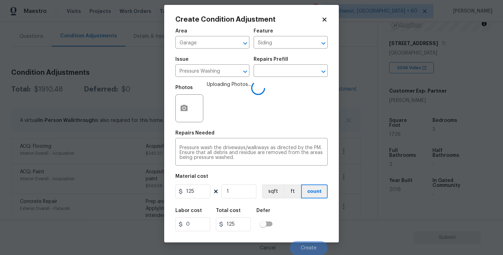
click at [308, 223] on div "Labor cost 0 Total cost 125 Defer" at bounding box center [251, 219] width 152 height 31
click at [307, 225] on div "Labor cost 0 Total cost 125 Defer" at bounding box center [251, 219] width 152 height 31
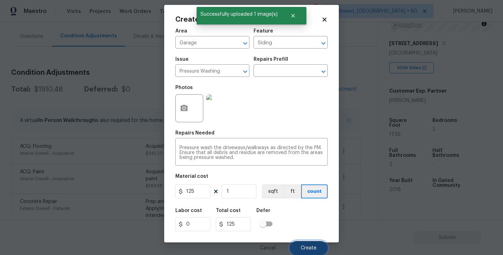
click at [307, 245] on span "Create" at bounding box center [309, 247] width 16 height 5
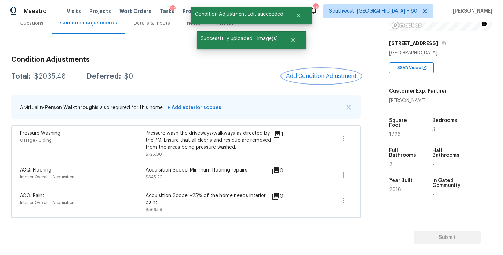
scroll to position [20, 0]
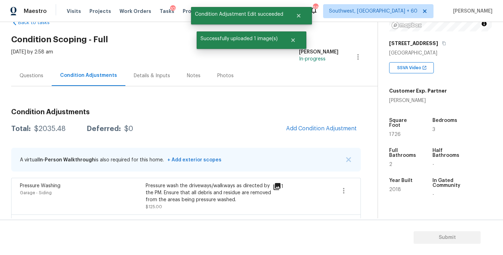
click at [42, 74] on div "Questions" at bounding box center [32, 75] width 24 height 7
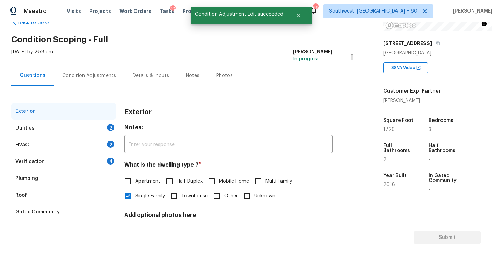
click at [87, 129] on div "Utilities 2" at bounding box center [63, 128] width 105 height 17
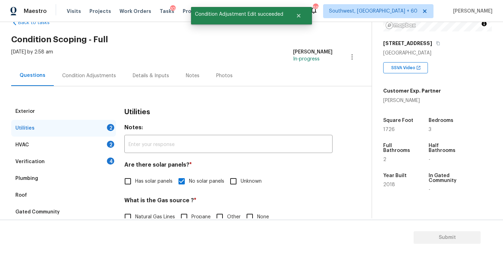
scroll to position [90, 0]
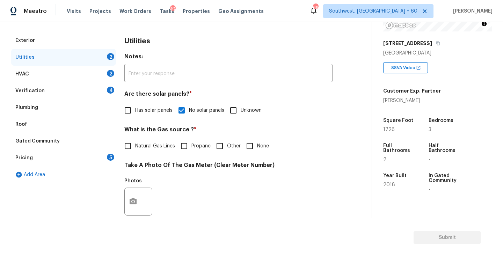
click at [257, 148] on span "None" at bounding box center [263, 145] width 12 height 7
click at [257, 148] on input "None" at bounding box center [249, 146] width 15 height 15
checkbox input "true"
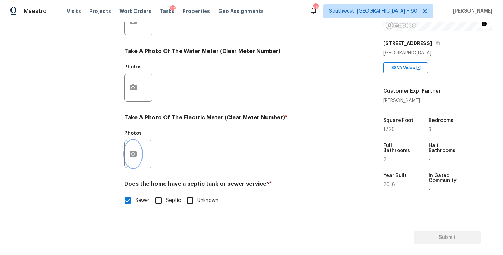
click at [135, 154] on icon "button" at bounding box center [133, 154] width 7 height 6
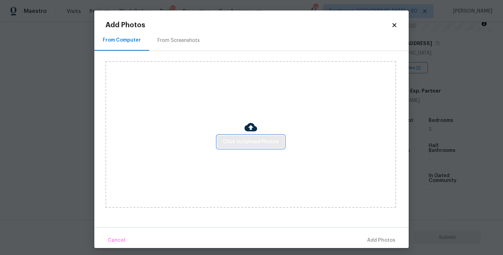
click at [271, 143] on span "Click to Upload Photos" at bounding box center [251, 142] width 56 height 9
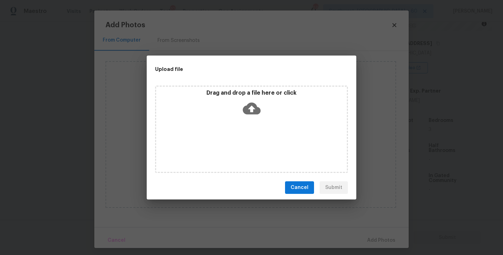
click at [255, 113] on icon at bounding box center [252, 109] width 18 height 12
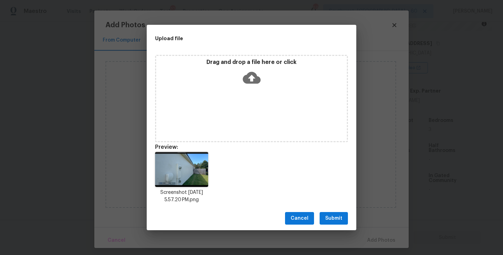
click at [333, 214] on span "Submit" at bounding box center [333, 218] width 17 height 9
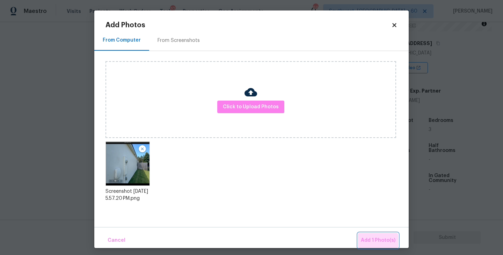
click at [379, 242] on span "Add 1 Photo(s)" at bounding box center [378, 240] width 35 height 9
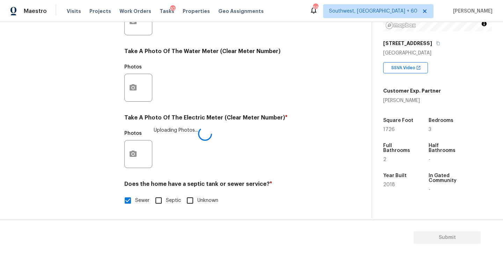
click at [303, 170] on div "Photos Uploading Photos..." at bounding box center [228, 149] width 208 height 45
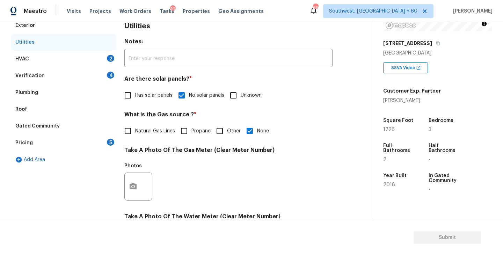
click at [88, 62] on div "HVAC 2" at bounding box center [63, 59] width 105 height 17
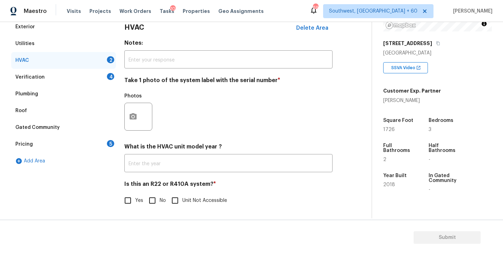
scroll to position [104, 0]
click at [132, 114] on icon "button" at bounding box center [133, 116] width 7 height 6
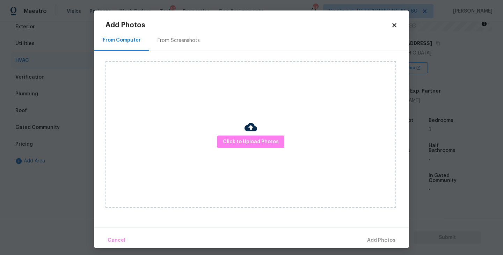
click at [208, 115] on div "Click to Upload Photos" at bounding box center [250, 134] width 291 height 147
click at [246, 149] on div "Click to Upload Photos" at bounding box center [250, 134] width 291 height 147
click at [251, 141] on span "Click to Upload Photos" at bounding box center [251, 142] width 56 height 9
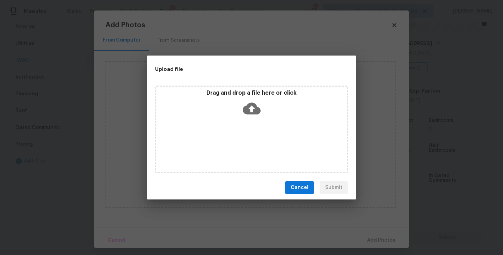
click at [251, 133] on div "Drag and drop a file here or click" at bounding box center [251, 129] width 193 height 87
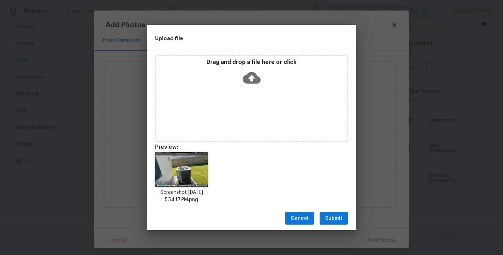
drag, startPoint x: 328, startPoint y: 218, endPoint x: 362, endPoint y: 227, distance: 35.0
click at [328, 218] on span "Submit" at bounding box center [333, 218] width 17 height 9
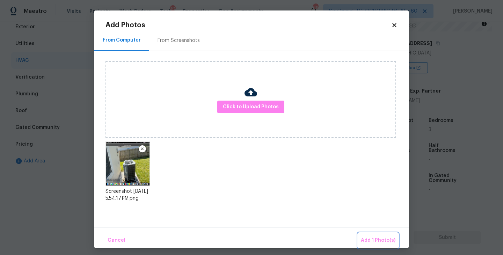
click at [371, 239] on span "Add 1 Photo(s)" at bounding box center [378, 240] width 35 height 9
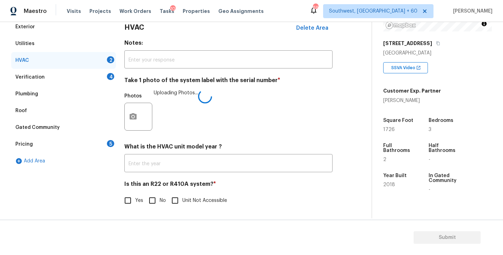
click at [156, 198] on input "No" at bounding box center [152, 200] width 15 height 15
checkbox input "true"
click at [281, 177] on div "HVAC Delete Area Notes: ​ Take 1 photo of the system label with the serial numb…" at bounding box center [228, 117] width 208 height 198
click at [86, 76] on div "Verification 4" at bounding box center [63, 77] width 105 height 17
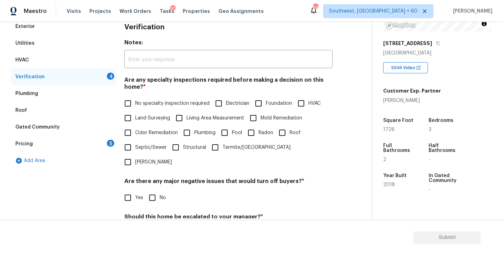
click at [161, 109] on label "No specialty inspection required" at bounding box center [164, 103] width 89 height 15
click at [135, 109] on input "No specialty inspection required" at bounding box center [127, 103] width 15 height 15
checkbox input "true"
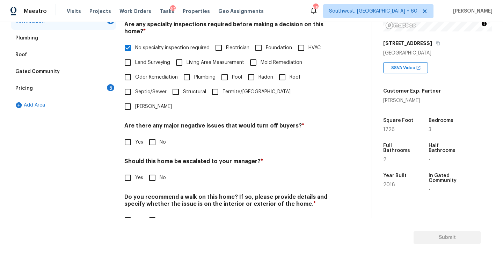
scroll to position [165, 0]
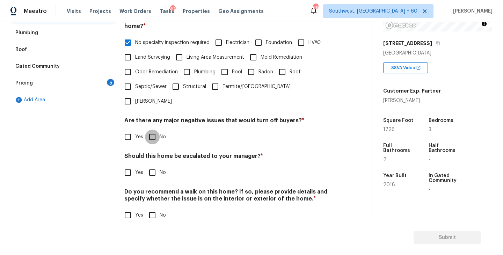
click at [155, 130] on input "No" at bounding box center [152, 137] width 15 height 15
checkbox input "true"
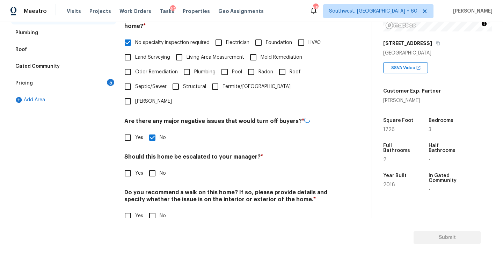
click at [155, 166] on input "No" at bounding box center [152, 173] width 15 height 15
checkbox input "true"
click at [155, 192] on div "Do you recommend a walk on this home? If so, please provide details and specify…" at bounding box center [228, 206] width 208 height 34
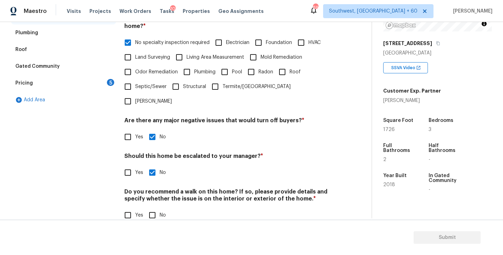
click at [154, 208] on input "No" at bounding box center [152, 215] width 15 height 15
checkbox input "true"
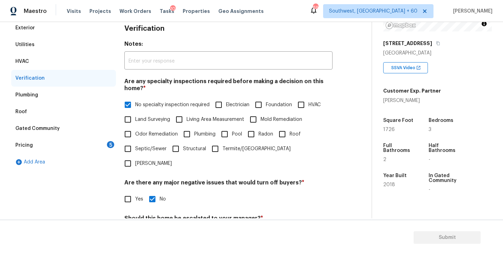
click at [84, 145] on div "Pricing 5" at bounding box center [63, 145] width 105 height 17
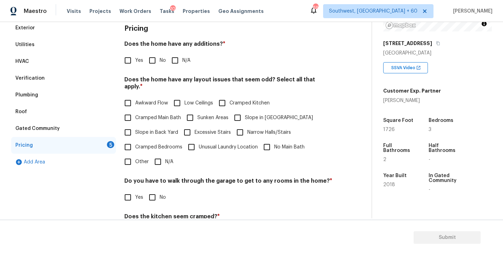
click at [175, 59] on input "N/A" at bounding box center [175, 60] width 15 height 15
checkbox input "true"
click at [248, 115] on label "Slope in Front Yard" at bounding box center [271, 118] width 83 height 15
click at [245, 115] on input "Slope in Front Yard" at bounding box center [237, 118] width 15 height 15
checkbox input "true"
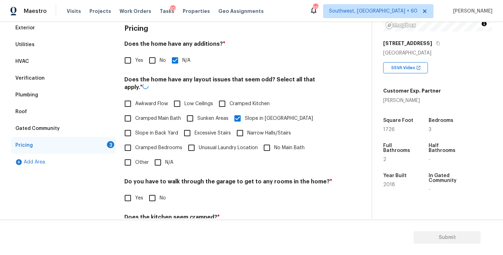
scroll to position [164, 0]
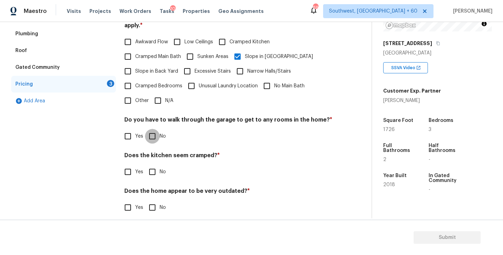
click at [154, 132] on input "No" at bounding box center [152, 136] width 15 height 15
checkbox input "true"
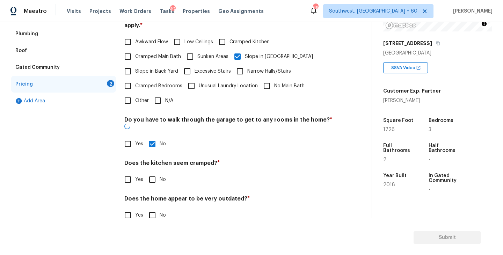
click at [153, 172] on input "No" at bounding box center [152, 179] width 15 height 15
checkbox input "true"
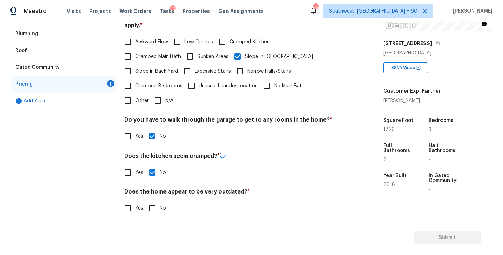
click at [154, 209] on div "Pricing Does the home have any additions? * Yes No N/A Does the home have any l…" at bounding box center [228, 90] width 208 height 265
click at [154, 202] on input "No" at bounding box center [152, 207] width 15 height 15
checkbox input "true"
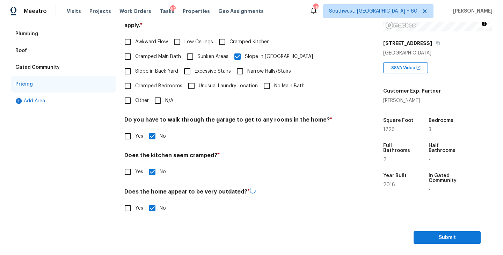
scroll to position [14, 0]
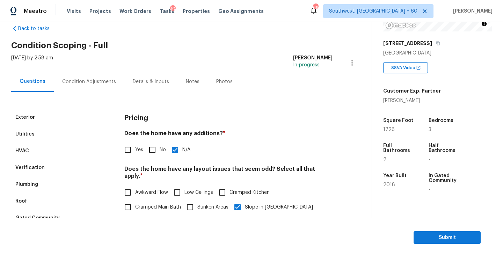
click at [90, 84] on div "Condition Adjustments" at bounding box center [89, 81] width 54 height 7
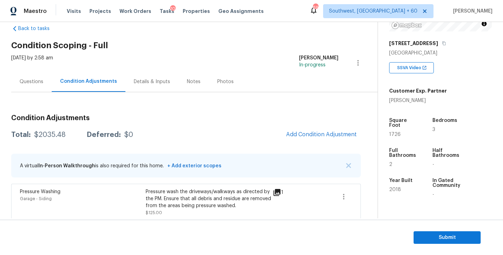
scroll to position [41, 0]
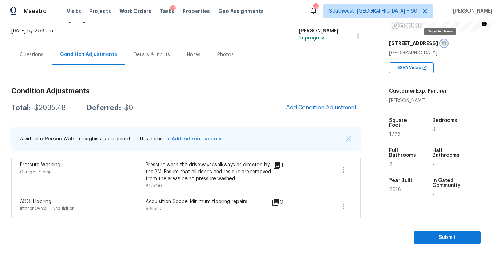
click at [442, 42] on icon "button" at bounding box center [444, 43] width 4 height 4
click at [179, 88] on h3 "Condition Adjustments" at bounding box center [186, 91] width 350 height 7
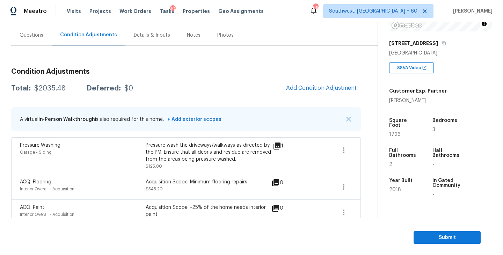
scroll to position [70, 0]
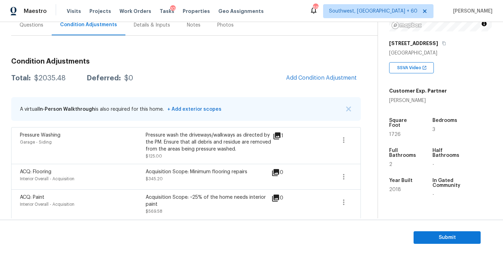
click at [54, 76] on div "$2035.48" at bounding box center [49, 78] width 31 height 7
copy div "$2035.48"
click at [208, 89] on div "Condition Adjustments Total: $2035.48 Deferred: $0 Add Condition Adjustment A v…" at bounding box center [186, 247] width 350 height 390
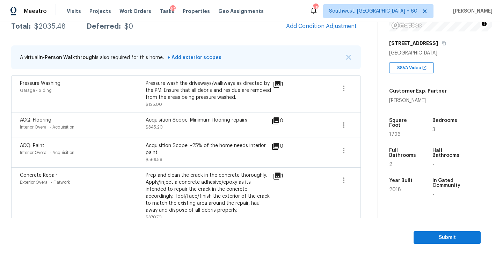
scroll to position [101, 0]
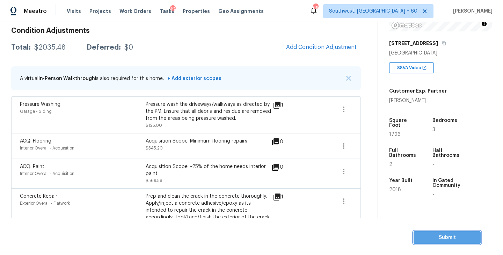
click at [456, 234] on span "Submit" at bounding box center [447, 237] width 56 height 9
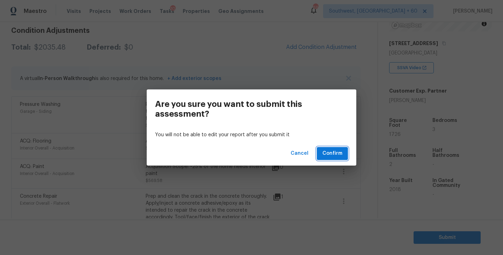
click at [330, 153] on span "Confirm" at bounding box center [332, 153] width 20 height 9
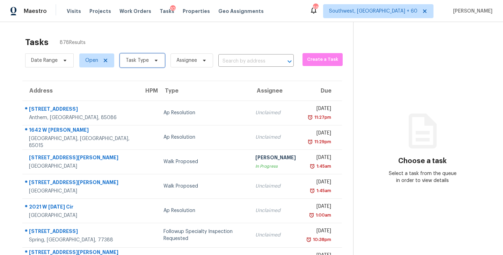
click at [148, 66] on span "Task Type" at bounding box center [142, 60] width 45 height 14
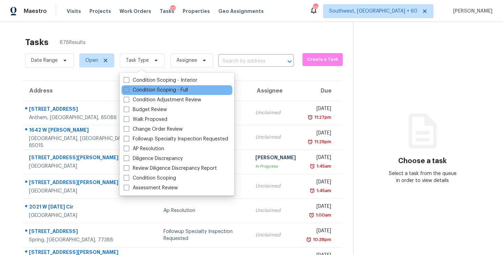
click at [152, 92] on label "Condition Scoping - Full" at bounding box center [156, 90] width 64 height 7
click at [128, 91] on input "Condition Scoping - Full" at bounding box center [126, 89] width 5 height 5
checkbox input "true"
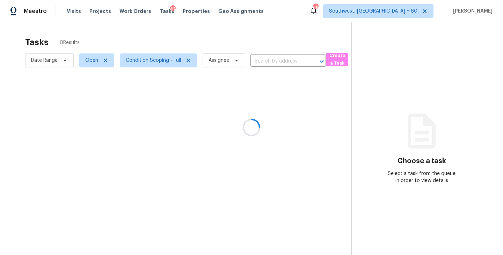
click at [215, 57] on div at bounding box center [251, 127] width 503 height 255
click at [221, 63] on div at bounding box center [251, 127] width 503 height 255
click at [222, 61] on div at bounding box center [251, 127] width 503 height 255
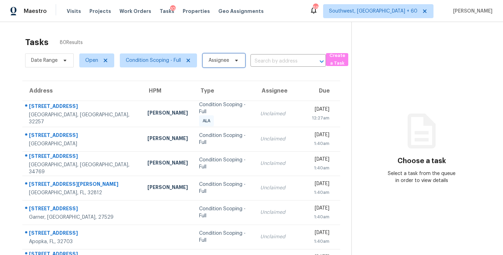
click at [221, 60] on span "Assignee" at bounding box center [218, 60] width 21 height 7
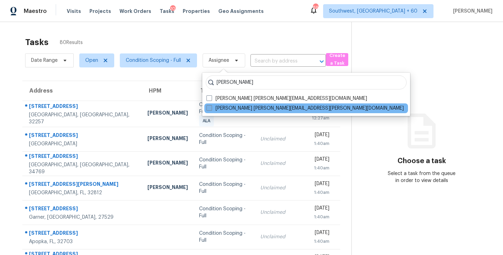
type input "sakthivel"
click at [219, 107] on label "Sakthivel Chandran sakthivel.chandran@opendoor.com" at bounding box center [304, 108] width 197 height 7
click at [211, 107] on input "Sakthivel Chandran sakthivel.chandran@opendoor.com" at bounding box center [208, 107] width 5 height 5
checkbox input "true"
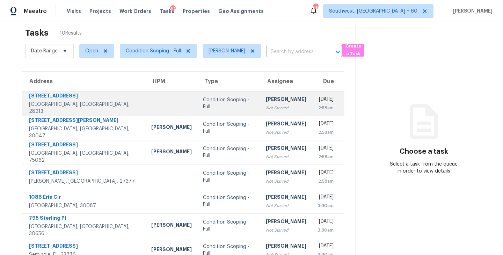
scroll to position [2, 0]
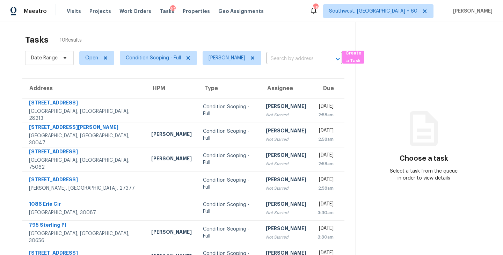
click at [260, 95] on th "Assignee" at bounding box center [286, 89] width 52 height 20
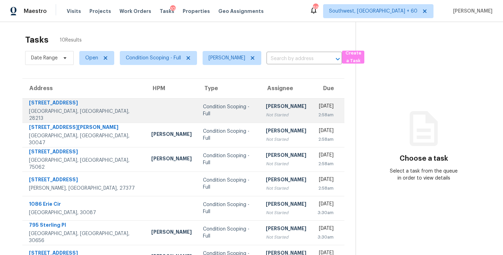
click at [223, 109] on td "Condition Scoping - Full" at bounding box center [228, 110] width 63 height 24
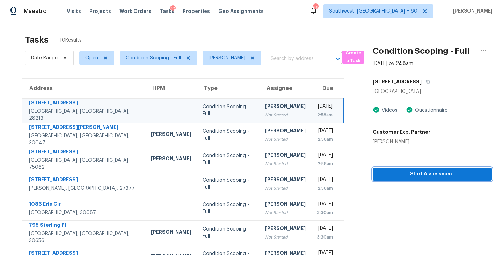
click at [416, 180] on button "Start Assessment" at bounding box center [432, 174] width 119 height 13
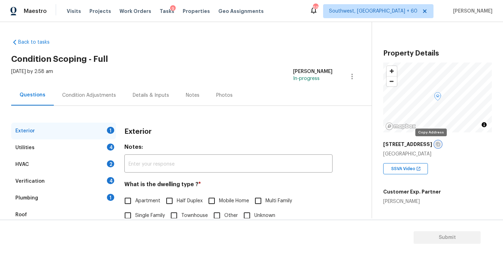
click at [436, 143] on icon "button" at bounding box center [437, 144] width 3 height 4
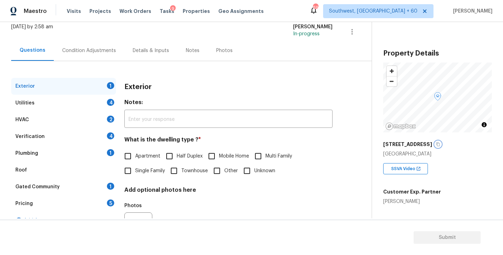
scroll to position [61, 0]
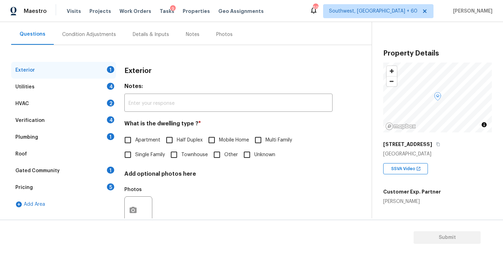
click at [145, 160] on label "Single Family" at bounding box center [142, 154] width 44 height 15
click at [135, 160] on input "Single Family" at bounding box center [127, 154] width 15 height 15
checkbox input "true"
click at [78, 81] on div "Utilities 4" at bounding box center [63, 87] width 105 height 17
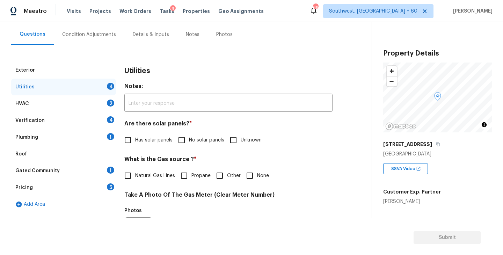
click at [188, 141] on input "No solar panels" at bounding box center [181, 140] width 15 height 15
checkbox input "true"
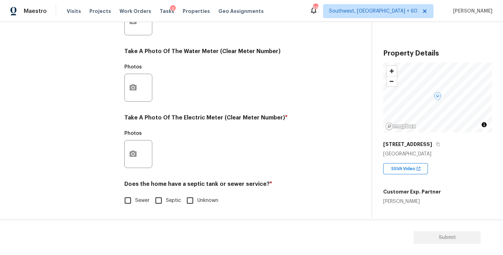
click at [131, 198] on input "Sewer" at bounding box center [127, 200] width 15 height 15
checkbox input "true"
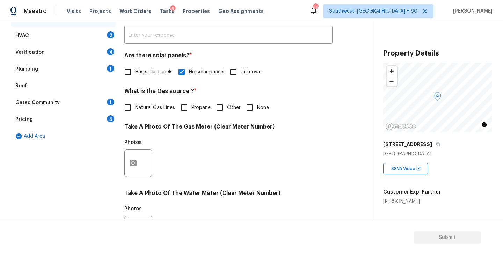
scroll to position [102, 0]
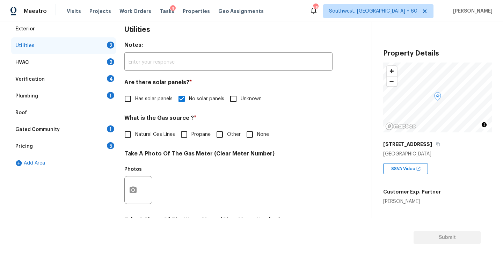
click at [71, 103] on div "Plumbing 1" at bounding box center [63, 96] width 105 height 17
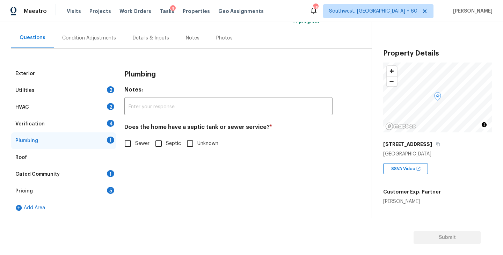
scroll to position [57, 0]
click at [128, 141] on input "Sewer" at bounding box center [127, 143] width 15 height 15
checkbox input "true"
click at [79, 174] on div "Gated Community 1" at bounding box center [63, 174] width 105 height 17
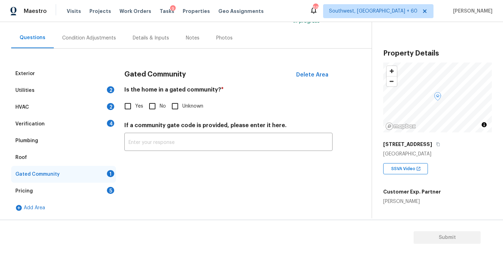
click at [151, 106] on input "No" at bounding box center [152, 106] width 15 height 15
checkbox input "true"
click at [91, 39] on div "Condition Adjustments" at bounding box center [89, 38] width 54 height 7
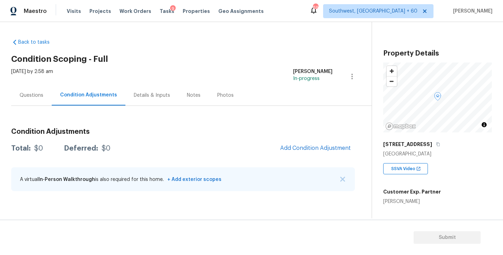
click at [237, 56] on h2 "Condition Scoping - Full" at bounding box center [191, 59] width 360 height 7
click at [37, 105] on div "Questions" at bounding box center [31, 95] width 41 height 21
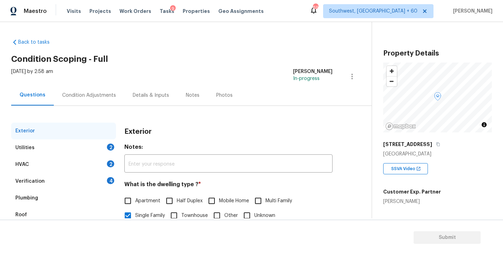
click at [85, 96] on div "Condition Adjustments" at bounding box center [89, 95] width 54 height 7
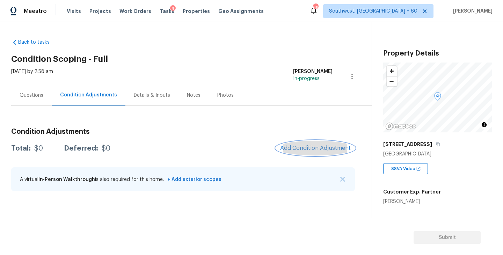
click at [311, 152] on button "Add Condition Adjustment" at bounding box center [315, 148] width 79 height 15
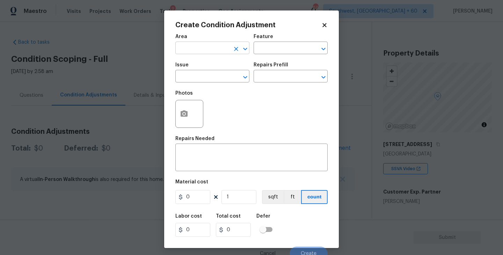
click at [197, 52] on input "text" at bounding box center [202, 48] width 54 height 11
type input "exter"
click at [203, 73] on li "Exterior Overall" at bounding box center [212, 76] width 74 height 12
type input "Exterior Overall"
click at [300, 41] on div "Feature" at bounding box center [291, 38] width 74 height 9
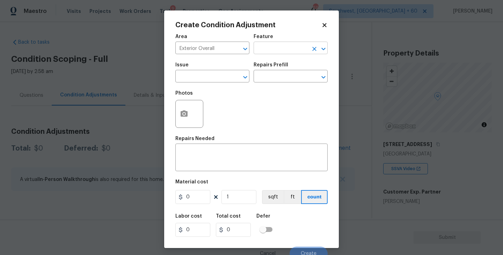
click at [288, 46] on input "text" at bounding box center [281, 48] width 54 height 11
click at [278, 79] on li "Siding" at bounding box center [291, 81] width 74 height 12
click at [218, 77] on div "​" at bounding box center [212, 77] width 74 height 11
type input "Siding"
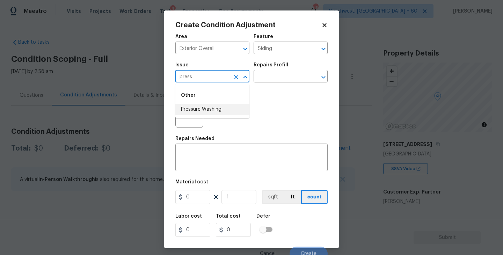
click at [215, 110] on li "Pressure Washing" at bounding box center [212, 110] width 74 height 12
type input "Pressure Washing"
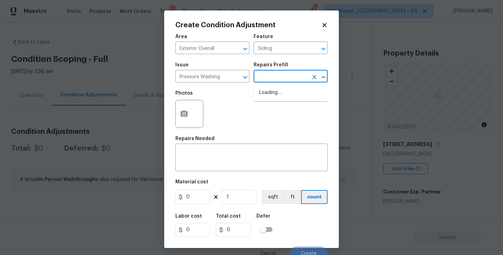
click at [274, 79] on input "text" at bounding box center [281, 77] width 54 height 11
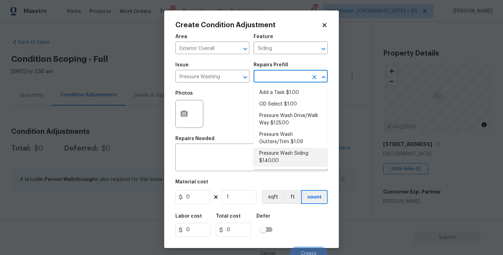
click at [272, 156] on li "Pressure Wash Siding $140.00" at bounding box center [291, 157] width 74 height 19
type textarea "Protect areas as needed for pressure washing. Pressure wash the siding on the h…"
type input "140"
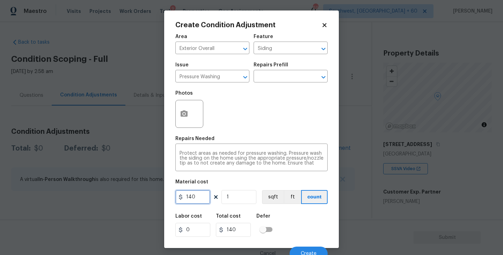
drag, startPoint x: 193, startPoint y: 193, endPoint x: 128, endPoint y: 191, distance: 65.0
click at [128, 191] on div "Create Condition Adjustment Area Exterior Overall ​ Feature Siding ​ Issue Pres…" at bounding box center [251, 127] width 503 height 255
type input "200"
click at [184, 120] on button "button" at bounding box center [184, 113] width 17 height 27
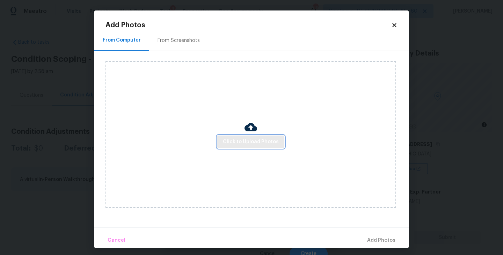
click at [229, 144] on span "Click to Upload Photos" at bounding box center [251, 142] width 56 height 9
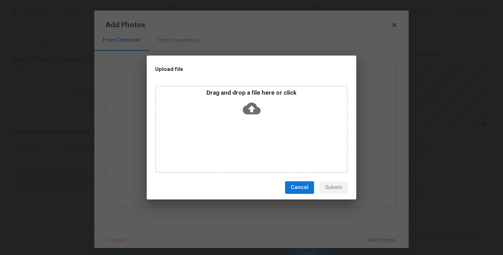
click at [242, 126] on div "Drag and drop a file here or click" at bounding box center [251, 129] width 193 height 87
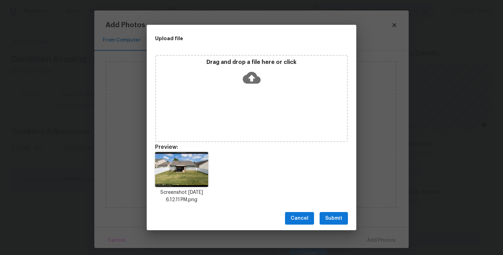
click at [330, 215] on span "Submit" at bounding box center [333, 218] width 17 height 9
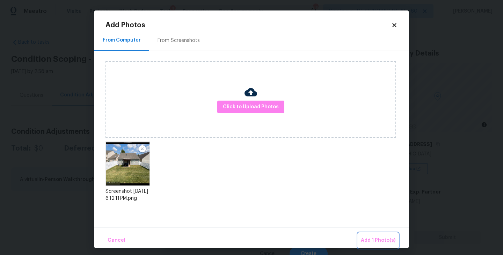
click at [365, 234] on button "Add 1 Photo(s)" at bounding box center [378, 240] width 40 height 15
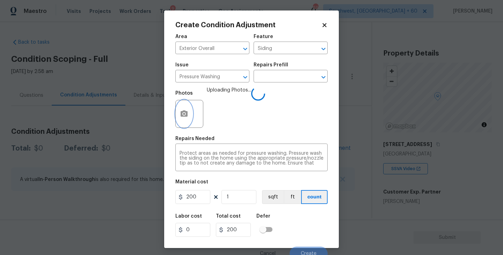
scroll to position [6, 0]
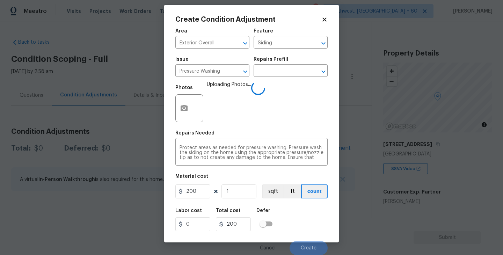
click at [297, 211] on div "Labor cost 0 Total cost 200 Defer" at bounding box center [251, 219] width 152 height 31
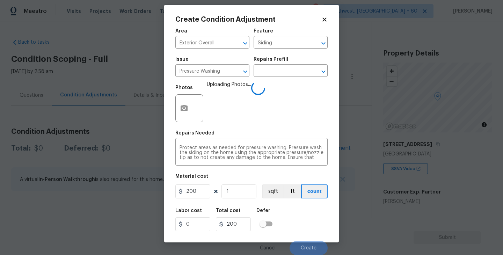
click at [297, 211] on div "Labor cost 0 Total cost 200 Defer" at bounding box center [251, 219] width 152 height 31
click at [298, 217] on div "Labor cost 0 Total cost 200 Defer" at bounding box center [251, 219] width 152 height 31
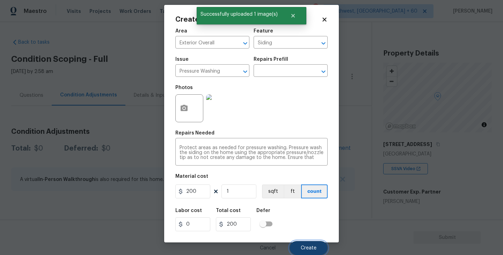
click at [306, 243] on button "Create" at bounding box center [308, 248] width 38 height 14
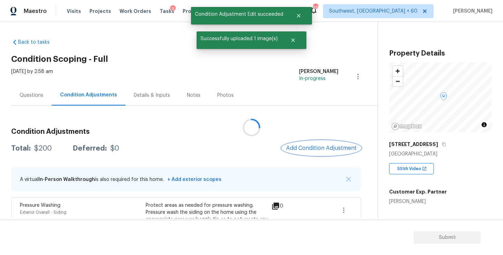
scroll to position [0, 0]
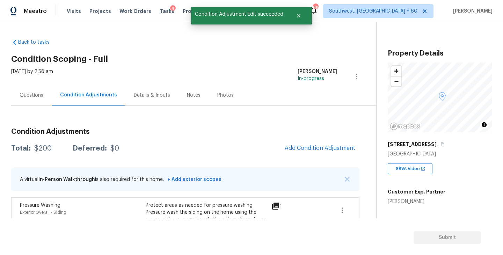
click at [276, 70] on div "Fri, Sep 26 2025 by 2:58 am Sakthivel Chandran In-progress" at bounding box center [193, 76] width 365 height 17
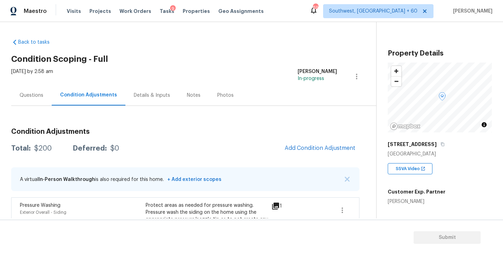
click at [239, 64] on div "Back to tasks Condition Scoping - Full Fri, Sep 26 2025 by 2:58 am Sakthivel Ch…" at bounding box center [193, 148] width 365 height 231
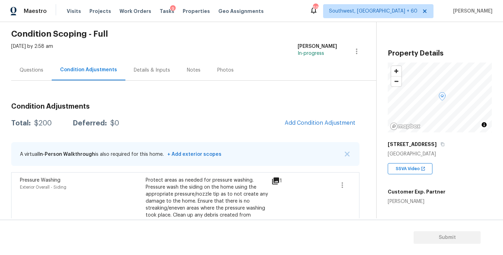
scroll to position [43, 0]
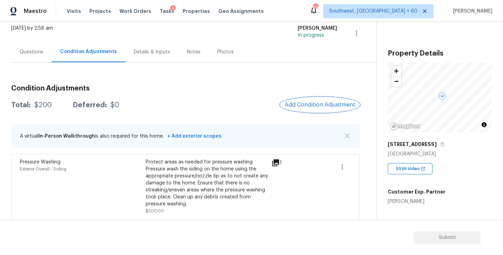
click at [314, 103] on span "Add Condition Adjustment" at bounding box center [320, 105] width 71 height 6
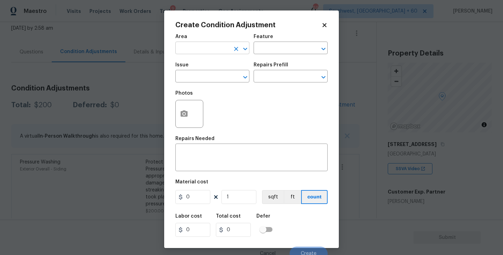
click at [198, 46] on input "text" at bounding box center [202, 48] width 54 height 11
click at [202, 73] on li "Exterior Overall" at bounding box center [212, 76] width 74 height 12
type input "Exterior Overall"
click at [266, 47] on input "text" at bounding box center [281, 48] width 54 height 11
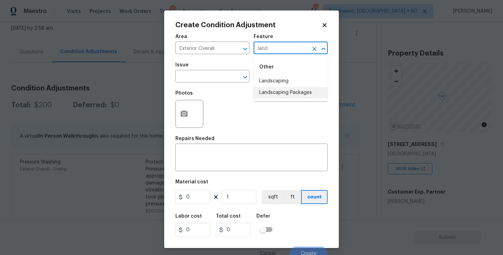
click at [286, 95] on li "Landscaping Packages" at bounding box center [291, 93] width 74 height 12
type input "Landscaping Packages"
drag, startPoint x: 225, startPoint y: 82, endPoint x: 218, endPoint y: 81, distance: 7.1
click at [218, 81] on input "text" at bounding box center [202, 77] width 54 height 11
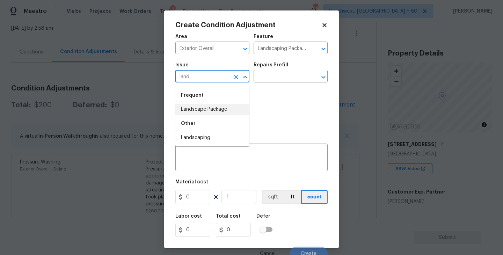
click at [225, 114] on li "Landscape Package" at bounding box center [212, 110] width 74 height 12
type input "Landscape Package"
click at [291, 66] on div "Repairs Prefill" at bounding box center [291, 67] width 74 height 9
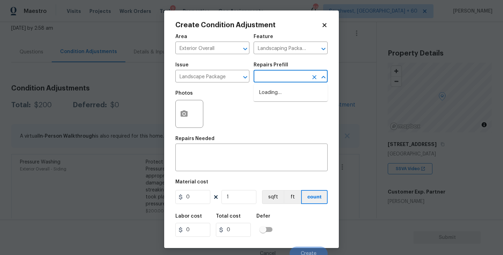
click at [288, 78] on input "text" at bounding box center [281, 77] width 54 height 11
click at [277, 106] on ul "Initial landscaping package $75.00" at bounding box center [291, 96] width 74 height 24
click at [283, 97] on li "Initial landscaping package $75.00" at bounding box center [291, 96] width 74 height 19
type input "Home Readiness Packages"
type textarea "Mowing of grass up to 6" in height. Mow, edge along driveways & sidewalks, trim…"
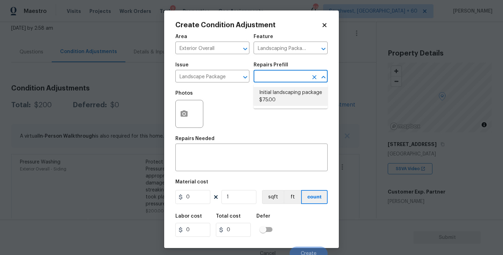
type input "75"
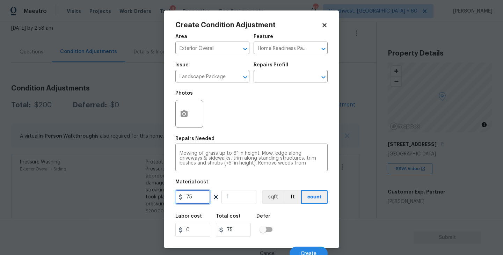
drag, startPoint x: 193, startPoint y: 197, endPoint x: 95, endPoint y: 200, distance: 98.9
click at [95, 200] on div "Create Condition Adjustment Area Exterior Overall ​ Feature Home Readiness Pack…" at bounding box center [251, 127] width 503 height 255
type input "300"
click at [188, 114] on icon "button" at bounding box center [184, 113] width 7 height 6
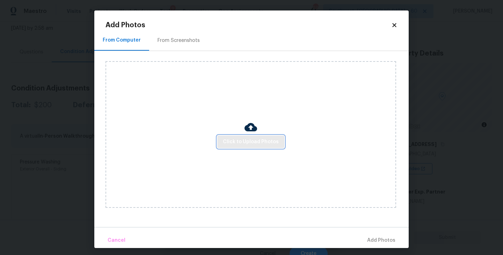
click at [234, 135] on button "Click to Upload Photos" at bounding box center [250, 141] width 67 height 13
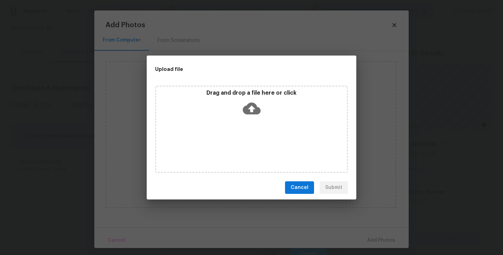
click at [249, 116] on icon at bounding box center [252, 109] width 18 height 18
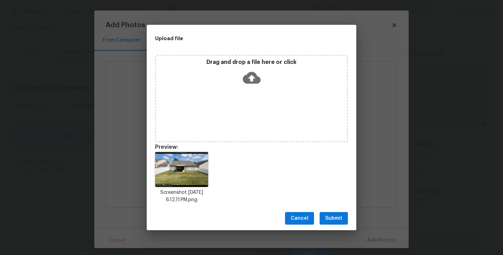
click at [326, 219] on span "Submit" at bounding box center [333, 218] width 17 height 9
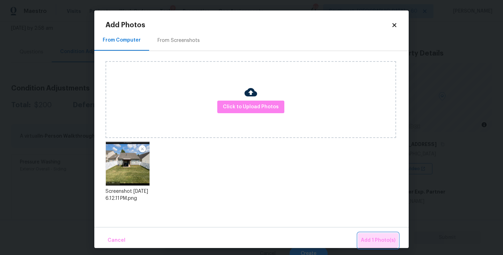
click at [364, 233] on button "Add 1 Photo(s)" at bounding box center [378, 240] width 40 height 15
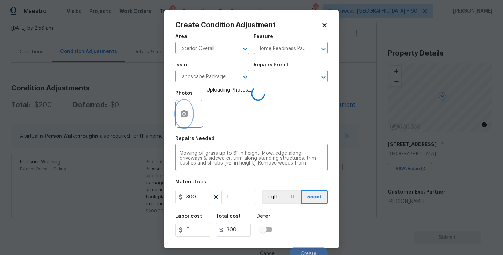
scroll to position [6, 0]
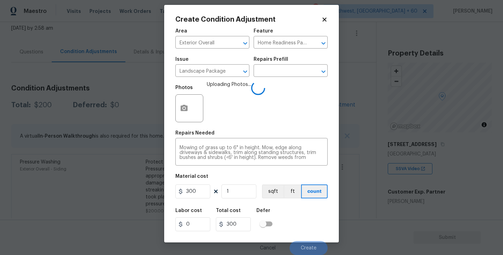
click at [298, 222] on div "Labor cost 0 Total cost 300 Defer" at bounding box center [251, 219] width 152 height 31
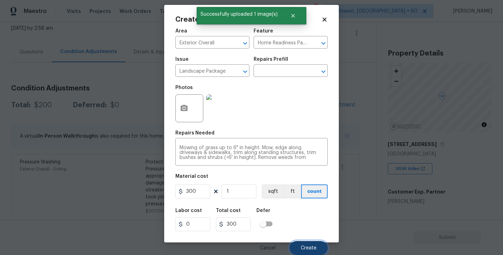
click at [305, 243] on button "Create" at bounding box center [308, 248] width 38 height 14
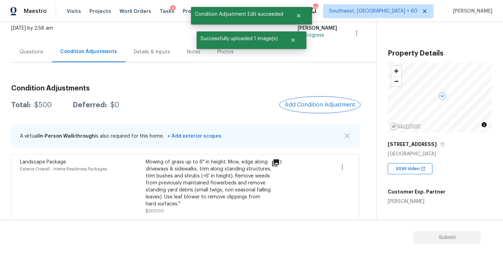
scroll to position [76, 0]
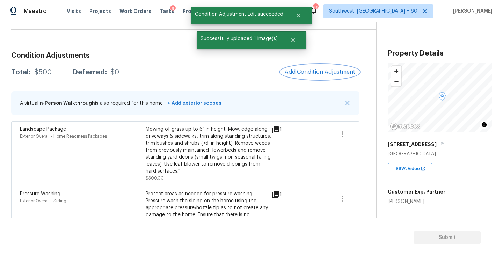
click at [315, 71] on span "Add Condition Adjustment" at bounding box center [320, 72] width 71 height 6
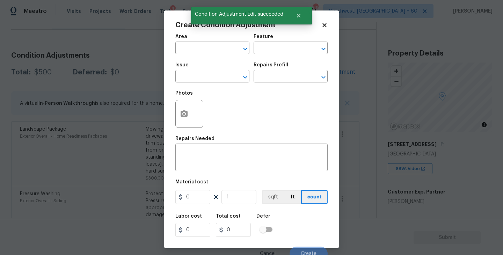
click at [181, 57] on span "Area ​" at bounding box center [212, 44] width 74 height 28
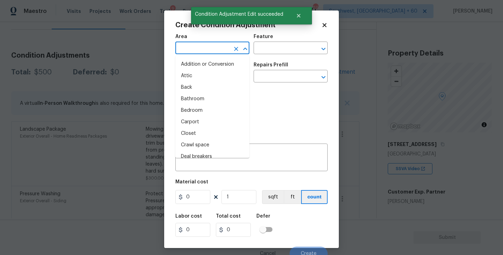
click at [192, 45] on input "text" at bounding box center [202, 48] width 54 height 11
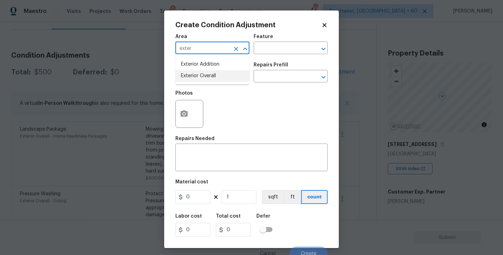
click at [204, 75] on li "Exterior Overall" at bounding box center [212, 76] width 74 height 12
type input "Exterior Overall"
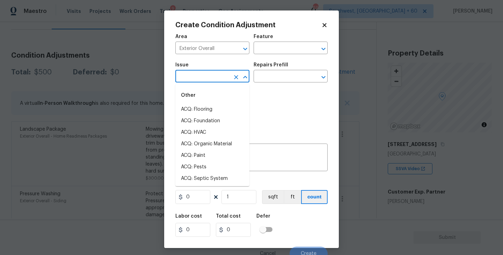
click at [204, 75] on input "text" at bounding box center [202, 77] width 54 height 11
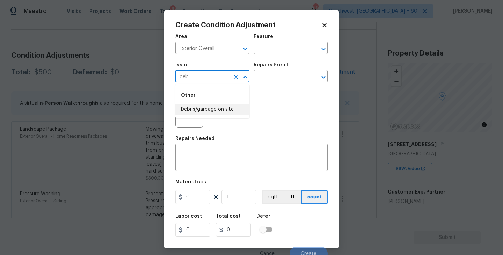
click at [215, 108] on li "Debris/garbage on site" at bounding box center [212, 110] width 74 height 12
type input "Debris/garbage on site"
click at [273, 80] on input "text" at bounding box center [281, 77] width 54 height 11
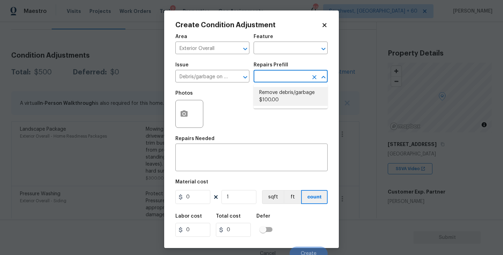
click at [280, 100] on li "Remove debris/garbage $100.00" at bounding box center [291, 96] width 74 height 19
type textarea "Remove, haul off, and properly dispose of any debris left by seller to offsite …"
type input "100"
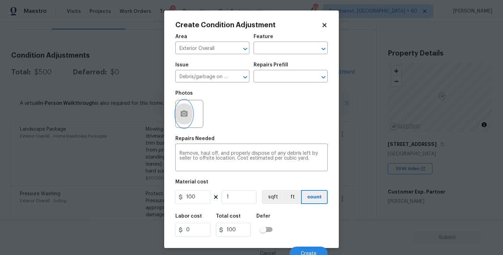
click at [184, 123] on button "button" at bounding box center [184, 113] width 17 height 27
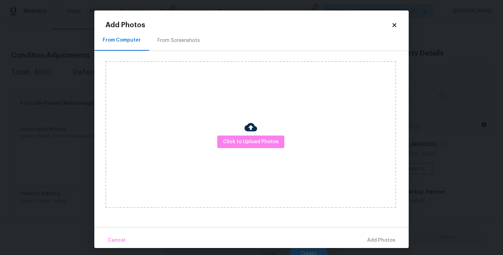
click at [248, 152] on div "Click to Upload Photos" at bounding box center [250, 134] width 291 height 147
click at [256, 140] on span "Click to Upload Photos" at bounding box center [251, 142] width 56 height 9
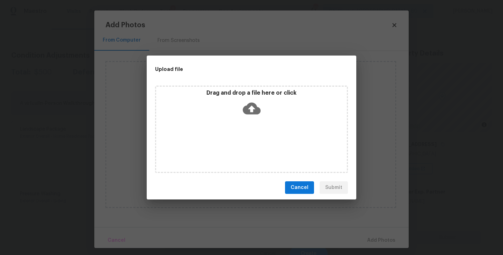
click at [254, 103] on icon at bounding box center [252, 109] width 18 height 12
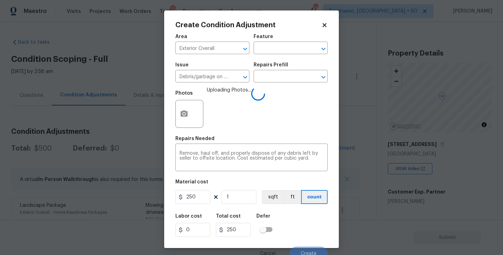
scroll to position [6, 0]
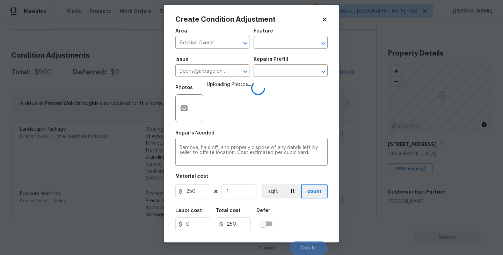
click at [295, 221] on div "Labor cost 0 Total cost 250 Defer" at bounding box center [251, 219] width 152 height 31
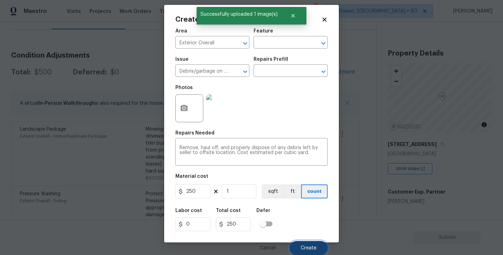
click at [302, 247] on span "Create" at bounding box center [309, 247] width 16 height 5
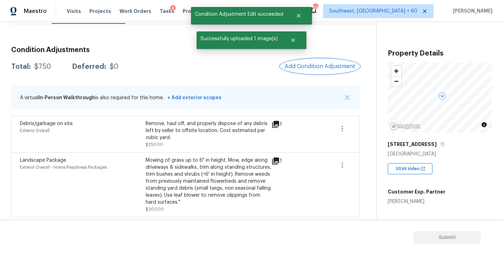
scroll to position [65, 0]
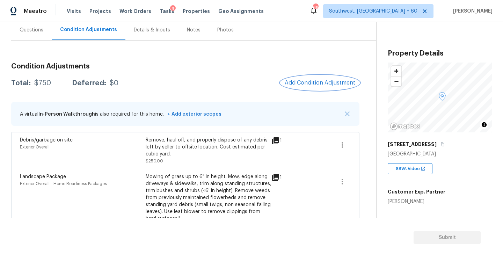
click at [304, 78] on button "Add Condition Adjustment" at bounding box center [319, 82] width 79 height 15
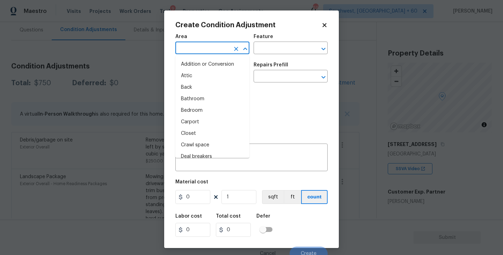
click at [190, 52] on input "text" at bounding box center [202, 48] width 54 height 11
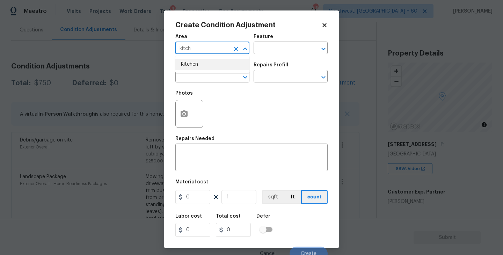
click at [206, 64] on li "Kitchen" at bounding box center [212, 65] width 74 height 12
type input "Kitchen"
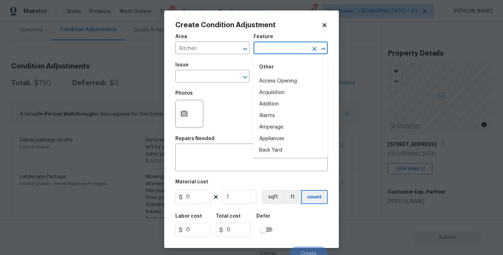
click at [277, 45] on input "text" at bounding box center [281, 48] width 54 height 11
click at [274, 89] on ul "Other Cabinets" at bounding box center [291, 73] width 74 height 34
click at [274, 88] on ul "Other Cabinets" at bounding box center [291, 73] width 74 height 34
click at [276, 84] on li "Cabinets" at bounding box center [291, 81] width 74 height 12
type input "Cabinets"
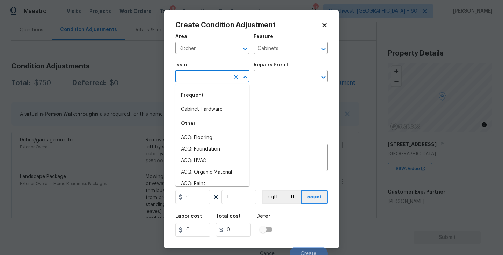
click at [220, 75] on input "text" at bounding box center [202, 77] width 54 height 11
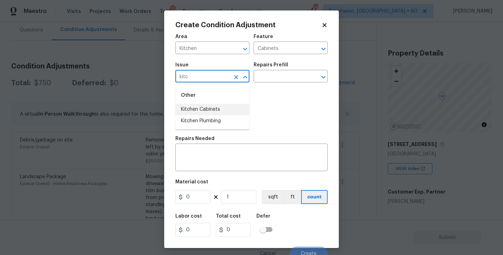
click at [218, 112] on li "Kitchen Cabinets" at bounding box center [212, 110] width 74 height 12
type input "Kitchen Cabinets"
click at [264, 86] on div "Issue Kitchen Cabinets ​ Repairs Prefill ​" at bounding box center [251, 72] width 152 height 28
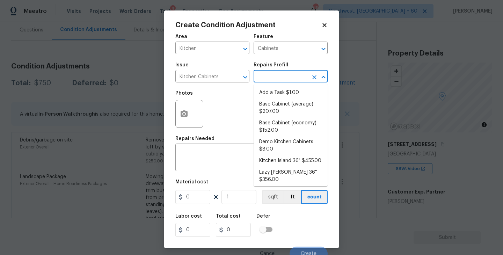
click at [271, 81] on input "text" at bounding box center [281, 77] width 54 height 11
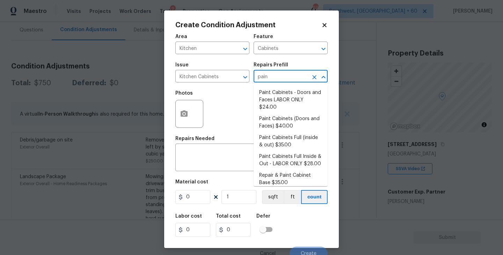
type input "paint"
click at [279, 138] on li "Paint Cabinets Full (inside & out) $35.00" at bounding box center [291, 141] width 74 height 19
type textarea "Prep, sand, mask and apply 2 coats of paint to the kitchen cabinet doors, inter…"
type input "35"
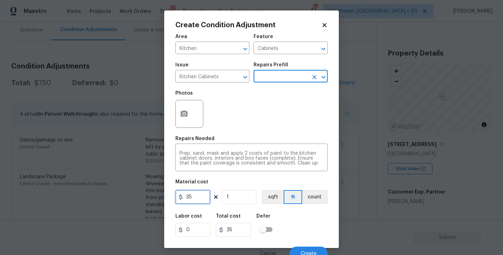
drag, startPoint x: 167, startPoint y: 194, endPoint x: 147, endPoint y: 191, distance: 20.1
click at [147, 191] on div "Create Condition Adjustment Area Kitchen ​ Feature Cabinets ​ Issue Kitchen Cab…" at bounding box center [251, 127] width 503 height 255
type input "1200"
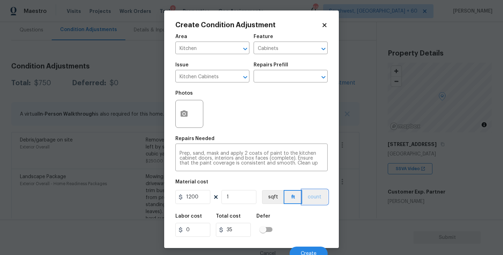
type input "1200"
click at [313, 194] on button "count" at bounding box center [314, 197] width 25 height 14
click at [188, 113] on icon "button" at bounding box center [184, 114] width 8 height 8
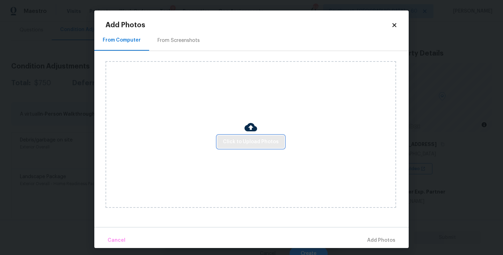
click at [237, 145] on span "Click to Upload Photos" at bounding box center [251, 142] width 56 height 9
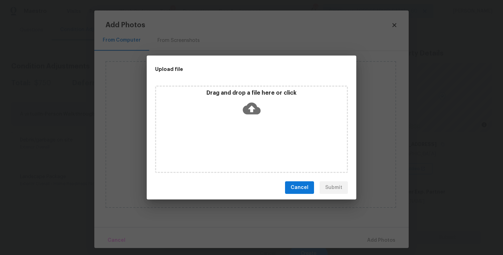
click at [252, 119] on div "Drag and drop a file here or click" at bounding box center [251, 129] width 193 height 87
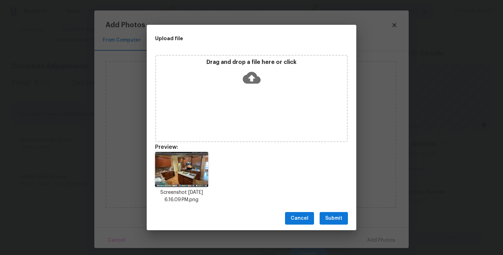
click at [336, 218] on span "Submit" at bounding box center [333, 218] width 17 height 9
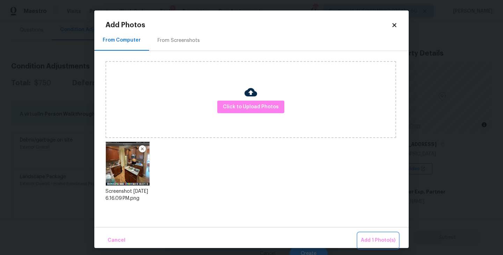
click at [369, 235] on button "Add 1 Photo(s)" at bounding box center [378, 240] width 40 height 15
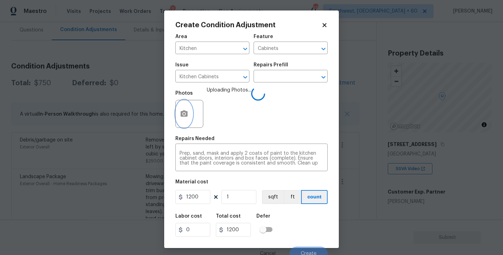
scroll to position [6, 0]
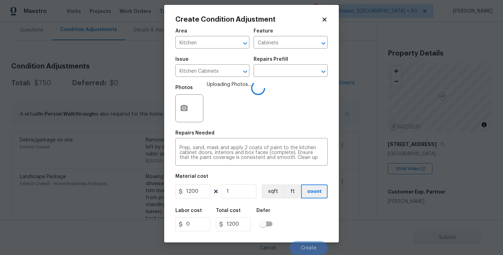
click at [313, 211] on div "Labor cost 0 Total cost 1200 Defer" at bounding box center [251, 219] width 152 height 31
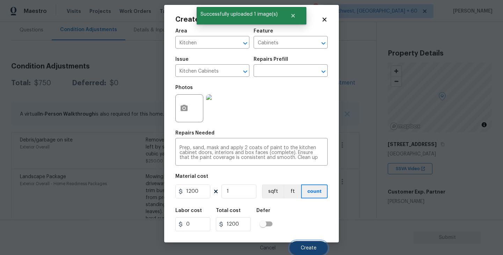
click at [307, 250] on span "Create" at bounding box center [309, 247] width 16 height 5
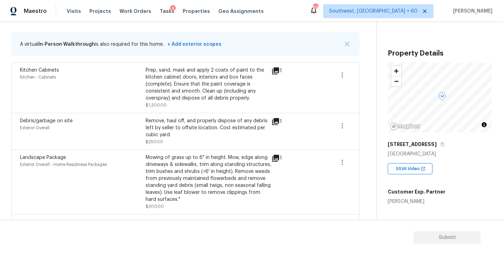
scroll to position [66, 0]
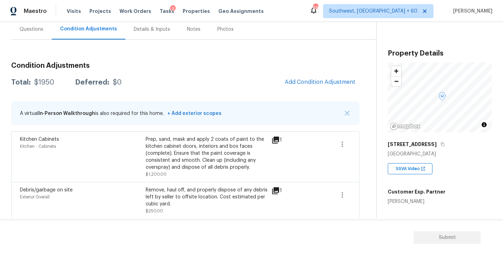
click at [317, 75] on div "Condition Adjustments Total: $1950 Deferred: $0 Add Condition Adjustment A virt…" at bounding box center [185, 203] width 348 height 292
click at [314, 78] on button "Add Condition Adjustment" at bounding box center [319, 82] width 79 height 15
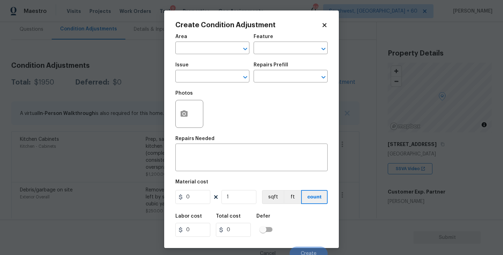
click at [206, 40] on div "Area" at bounding box center [212, 38] width 74 height 9
click at [199, 44] on input "text" at bounding box center [202, 48] width 54 height 11
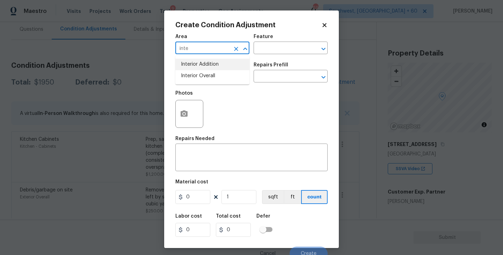
click at [206, 76] on li "Interior Overall" at bounding box center [212, 76] width 74 height 12
type input "Interior Overall"
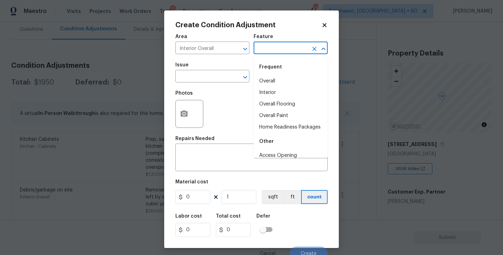
click at [267, 50] on input "text" at bounding box center [281, 48] width 54 height 11
click at [276, 111] on li "Overall Paint" at bounding box center [291, 116] width 74 height 12
type input "Overall Paint"
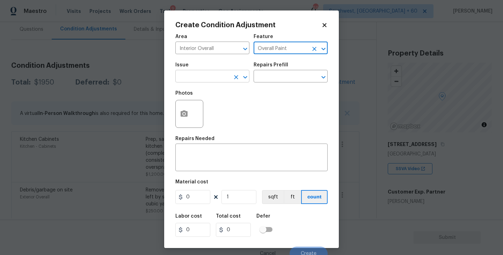
click at [207, 78] on input "text" at bounding box center [202, 77] width 54 height 11
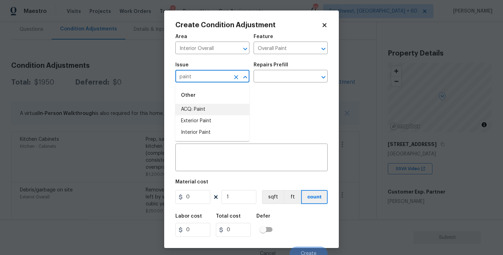
click at [209, 108] on li "ACQ: Paint" at bounding box center [212, 110] width 74 height 12
type input "ACQ: Paint"
click at [278, 84] on div "Issue ACQ: Paint ​ Repairs Prefill ​" at bounding box center [251, 72] width 152 height 28
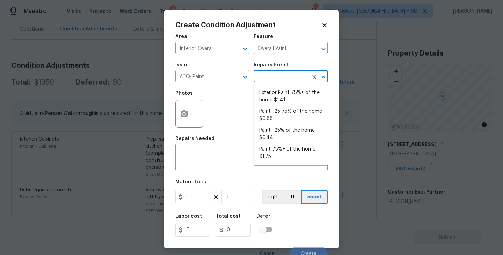
click at [286, 77] on input "text" at bounding box center [281, 77] width 54 height 11
click at [285, 116] on li "Paint ~25-75% of the home $0.88" at bounding box center [291, 115] width 74 height 19
type input "Acquisition"
type textarea "Acquisition Scope: ~25 - 75% of the home needs interior paint"
type input "0.88"
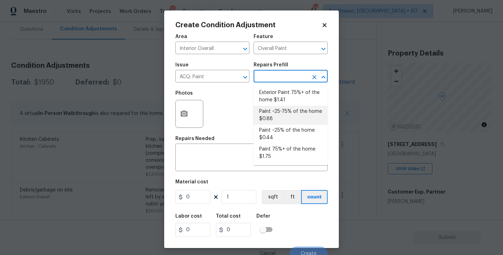
type input "0.88"
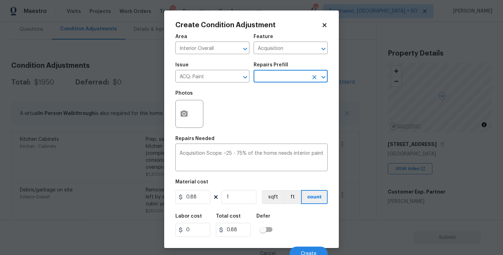
click at [176, 122] on div at bounding box center [189, 114] width 28 height 28
click at [277, 75] on input "text" at bounding box center [281, 77] width 54 height 11
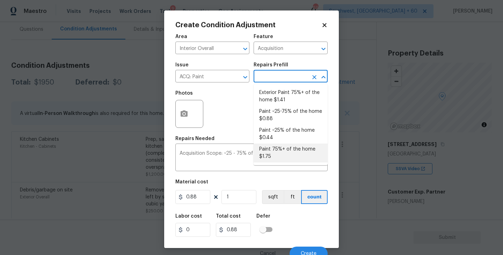
click at [281, 149] on li "Paint 75%+ of the home $1.75" at bounding box center [291, 153] width 74 height 19
type textarea "Acquisition Scope: 75%+ of the home will likely require interior paint"
type input "1.75"
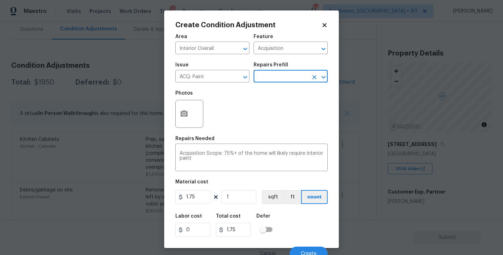
click at [189, 125] on div at bounding box center [189, 114] width 28 height 28
click at [237, 140] on div "Repairs Needed" at bounding box center [251, 140] width 152 height 9
click at [190, 113] on button "button" at bounding box center [184, 113] width 17 height 27
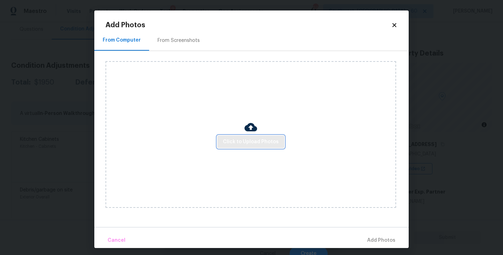
click at [240, 137] on button "Click to Upload Photos" at bounding box center [250, 141] width 67 height 13
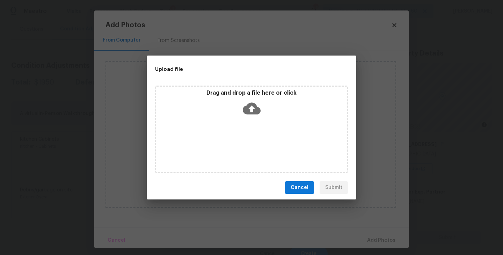
click at [251, 111] on icon at bounding box center [252, 109] width 18 height 18
